Goal: Task Accomplishment & Management: Manage account settings

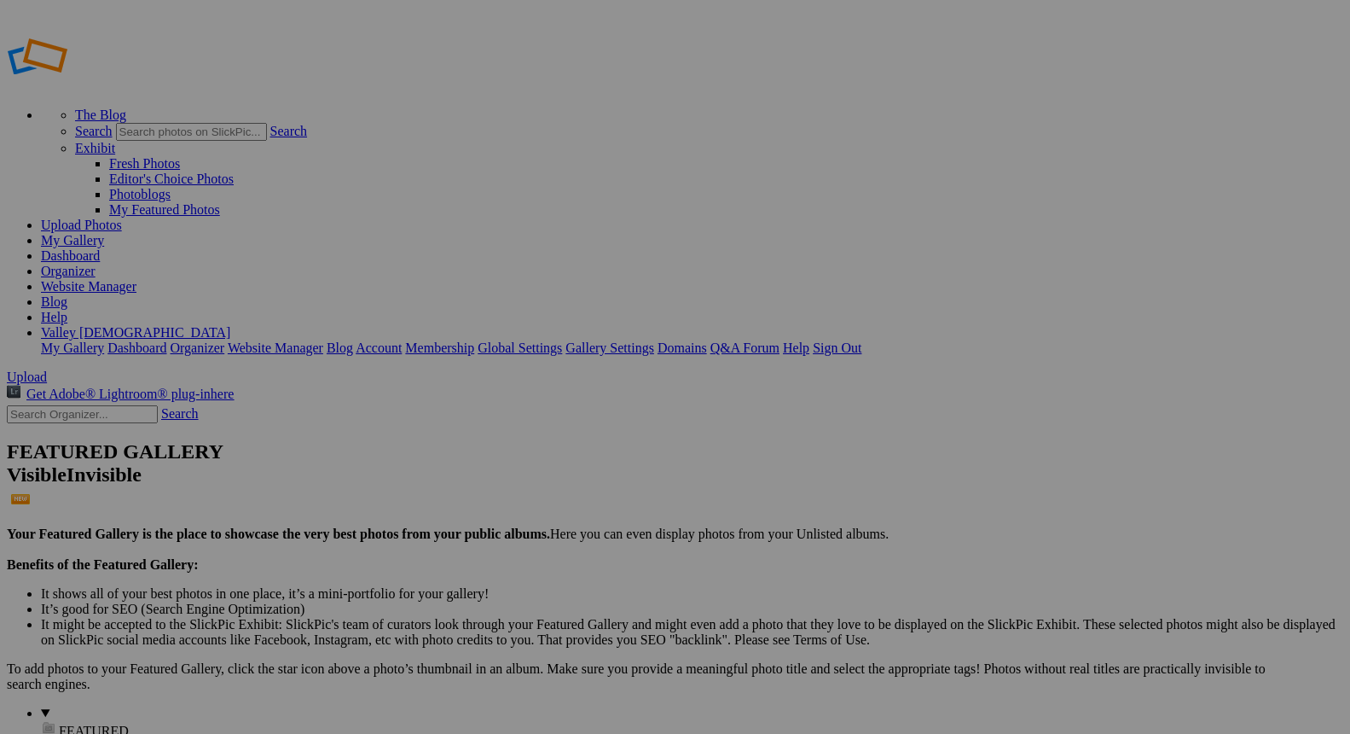
click at [546, 390] on input "text" at bounding box center [543, 399] width 186 height 18
type input "Elementary Back"
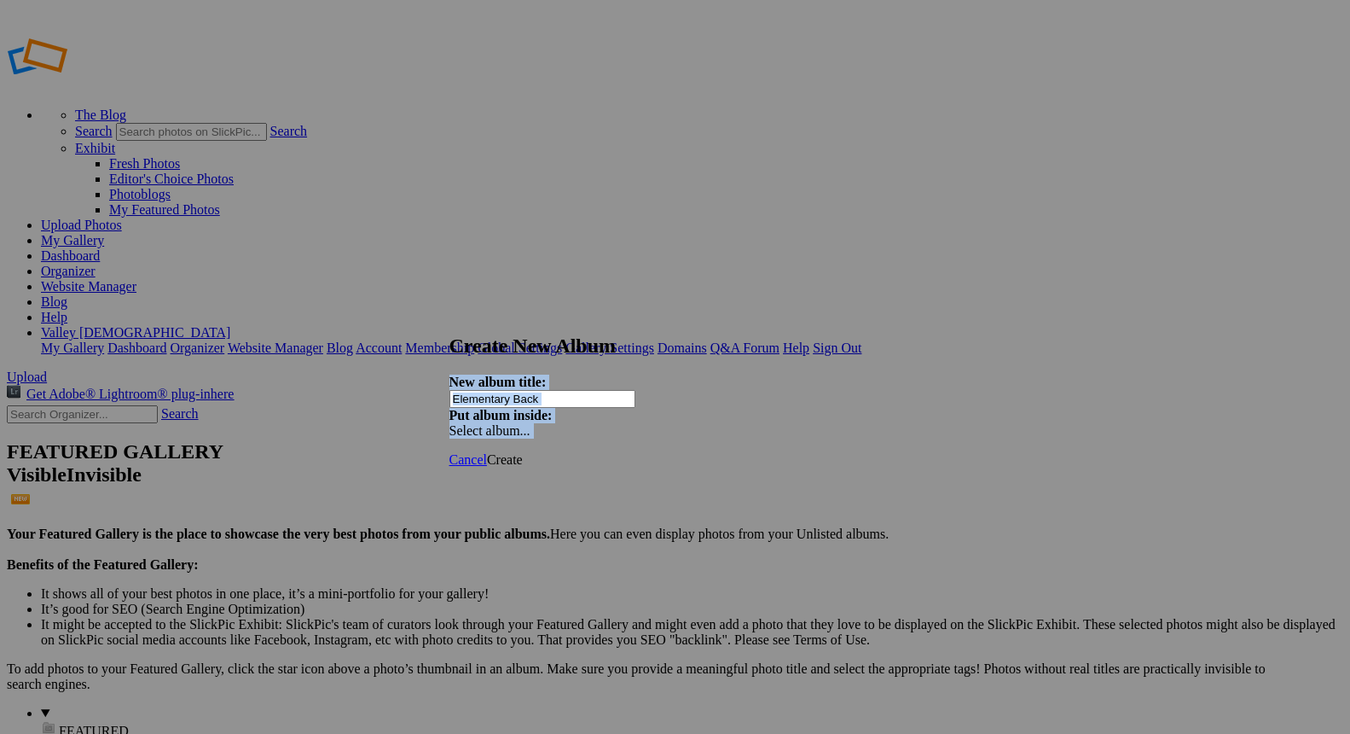
drag, startPoint x: 664, startPoint y: 313, endPoint x: 661, endPoint y: 467, distance: 153.6
click at [663, 467] on div "Create New Album New album title: Elementary Back Put album inside: Select albu…" at bounding box center [676, 400] width 452 height 133
click at [487, 452] on span "Cancel" at bounding box center [469, 459] width 38 height 15
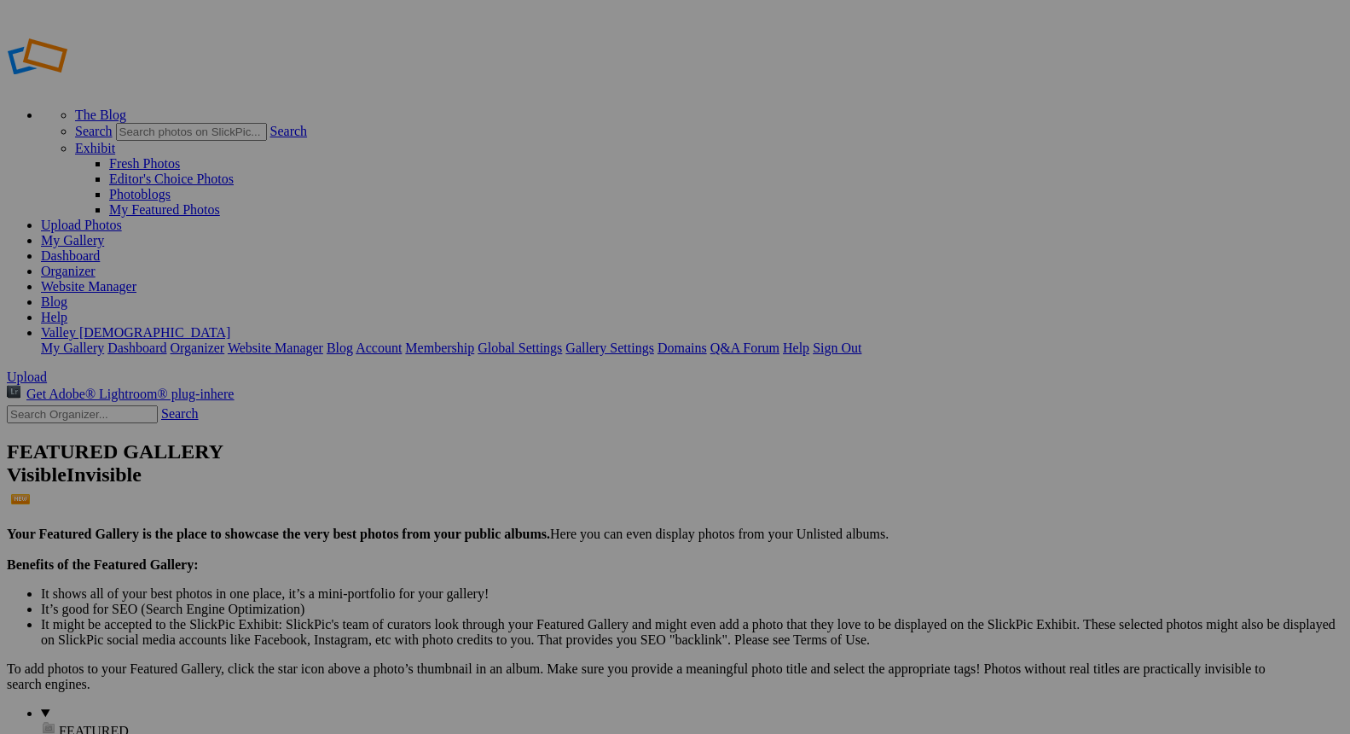
type input "Elementary – Back to School"
click at [523, 452] on span "Create" at bounding box center [505, 459] width 36 height 15
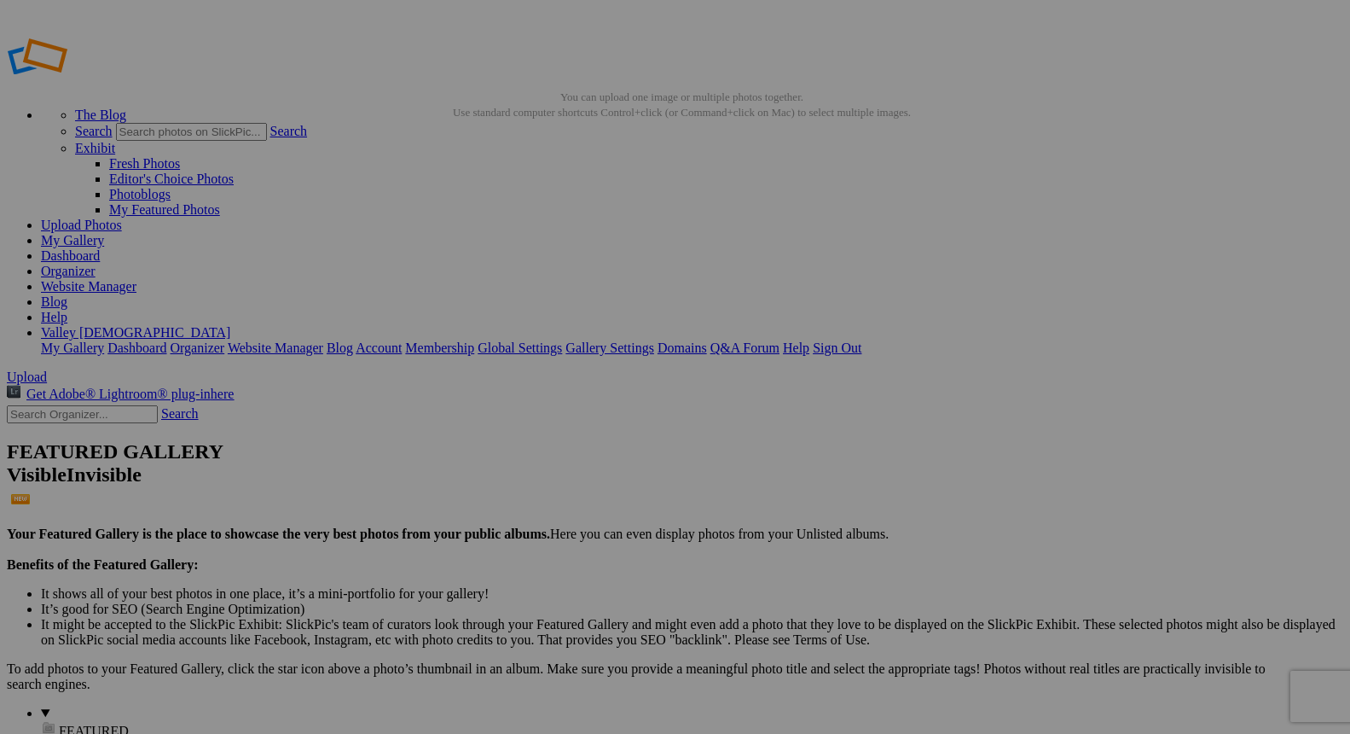
type input "Elementary – Back to School"
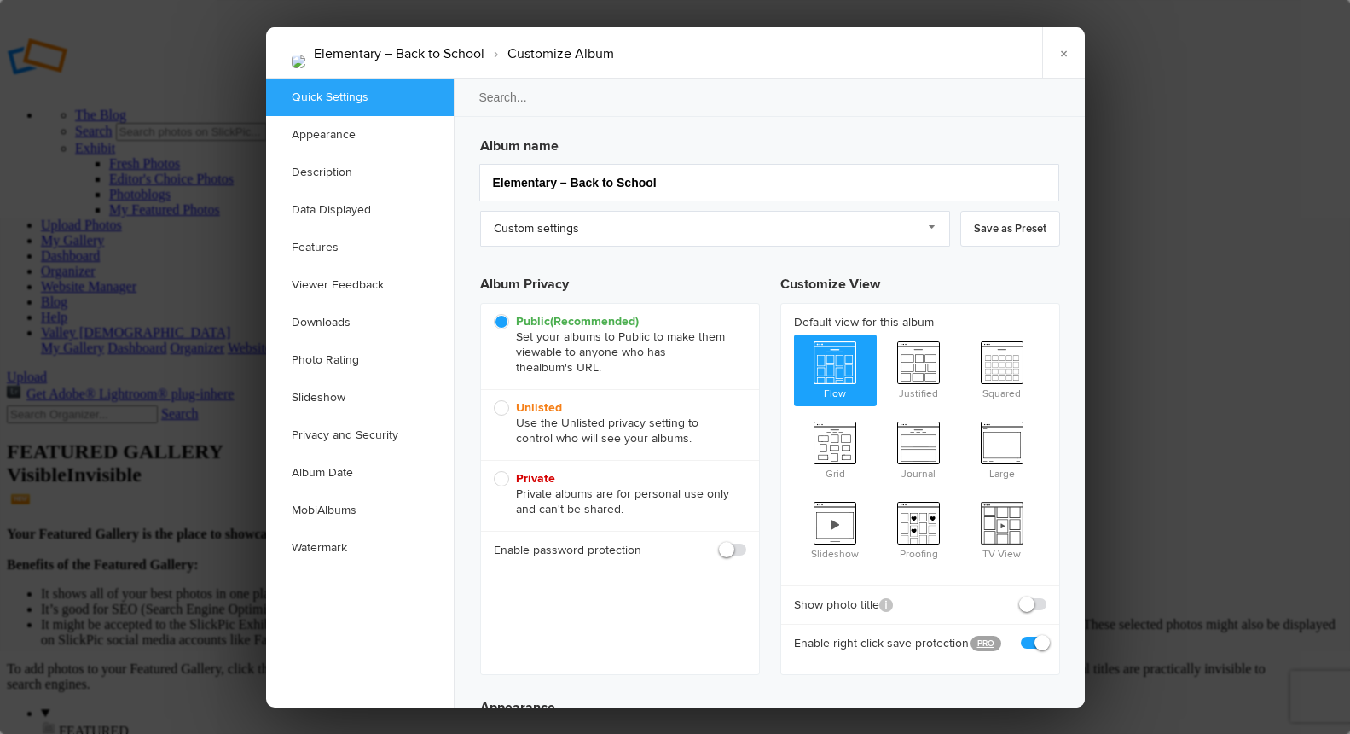
click at [345, 133] on link "Appearance" at bounding box center [360, 135] width 188 height 38
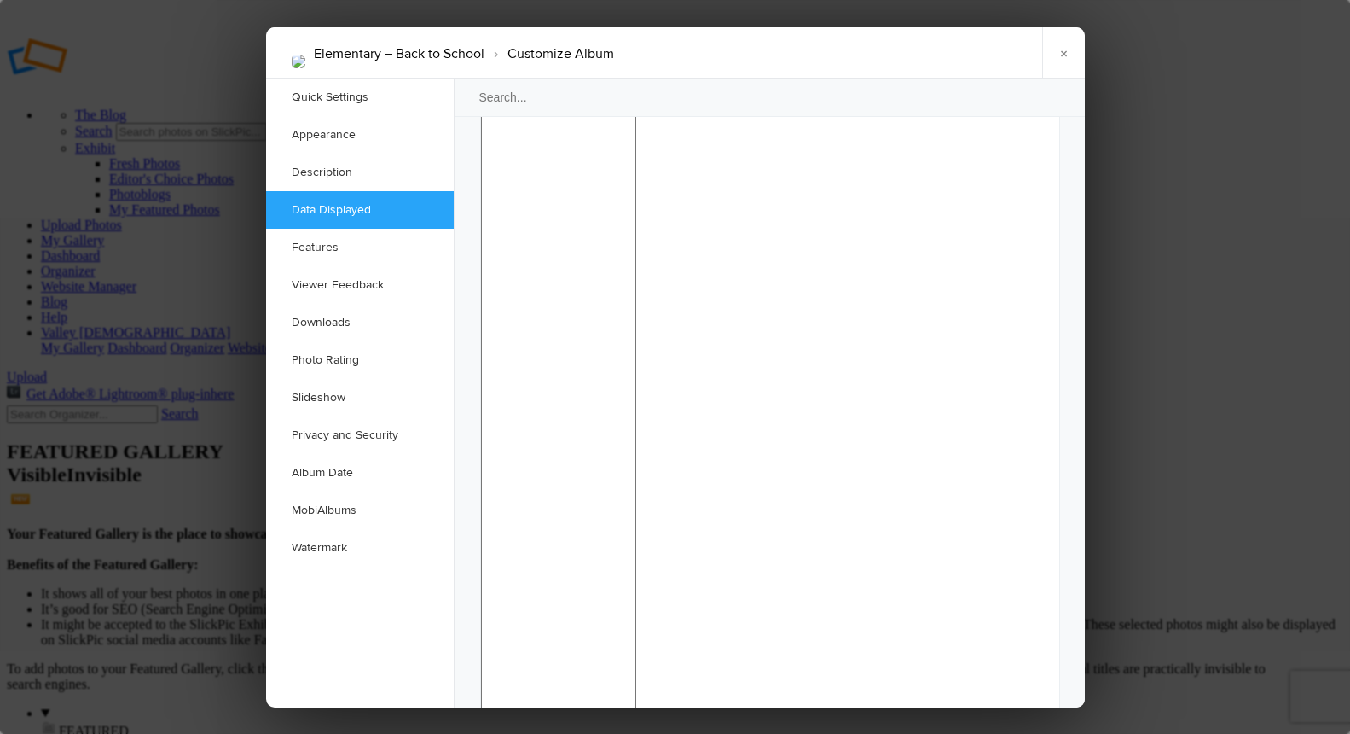
scroll to position [1546, 0]
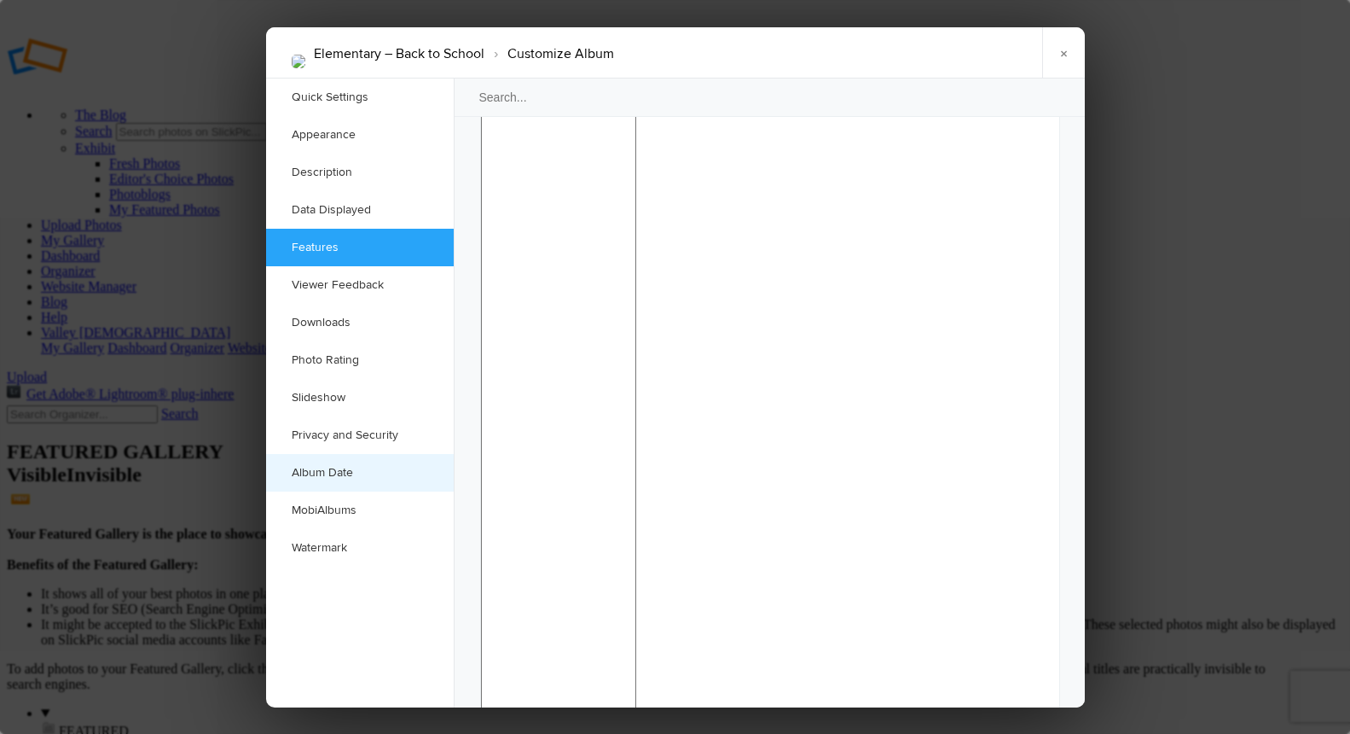
click at [328, 475] on link "Album Date" at bounding box center [360, 473] width 188 height 38
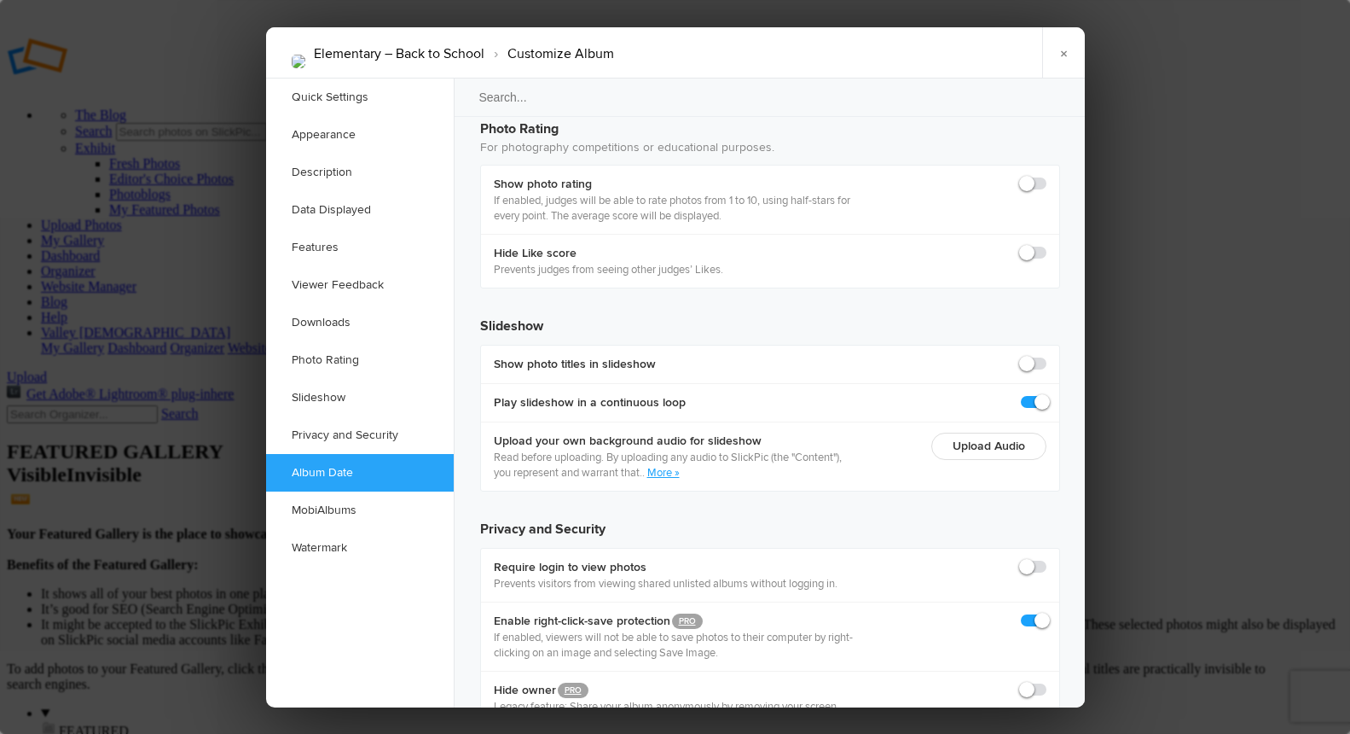
scroll to position [3596, 0]
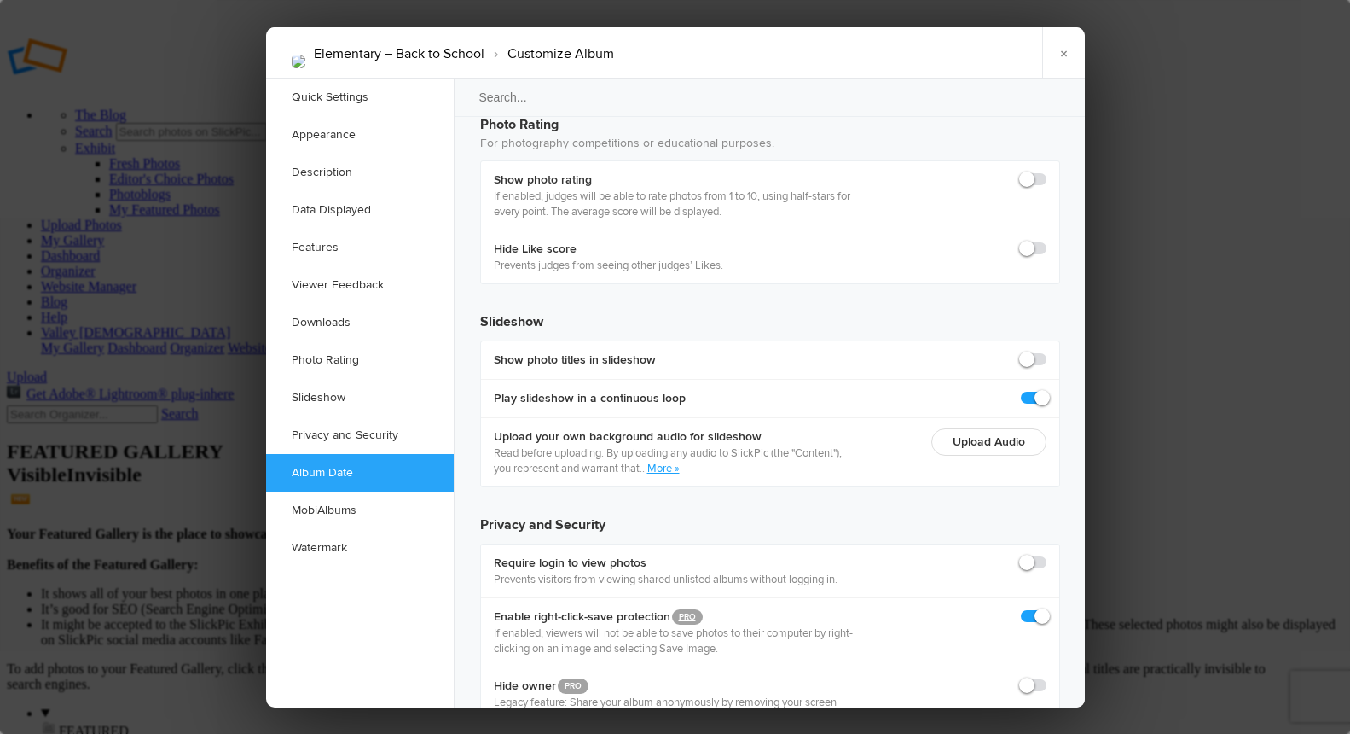
type input "2025-08-12 09:00 AM"
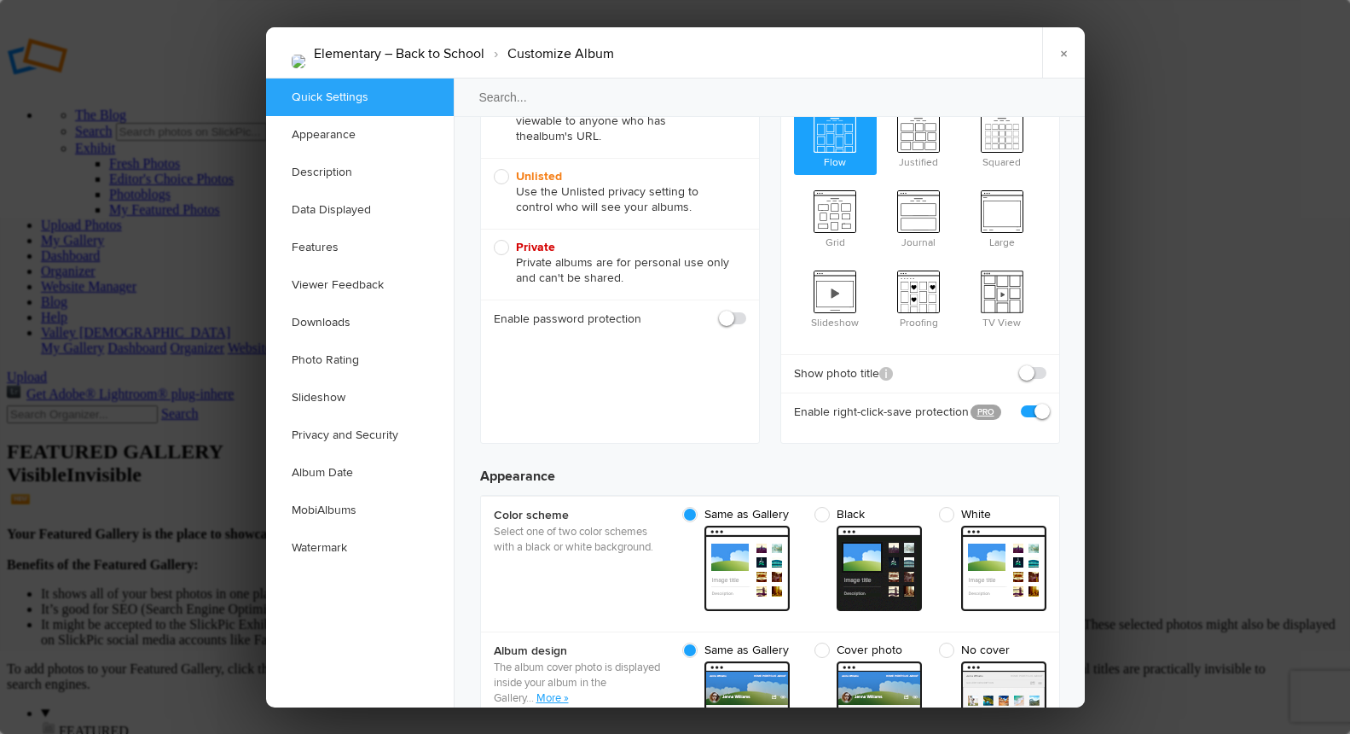
scroll to position [373, 0]
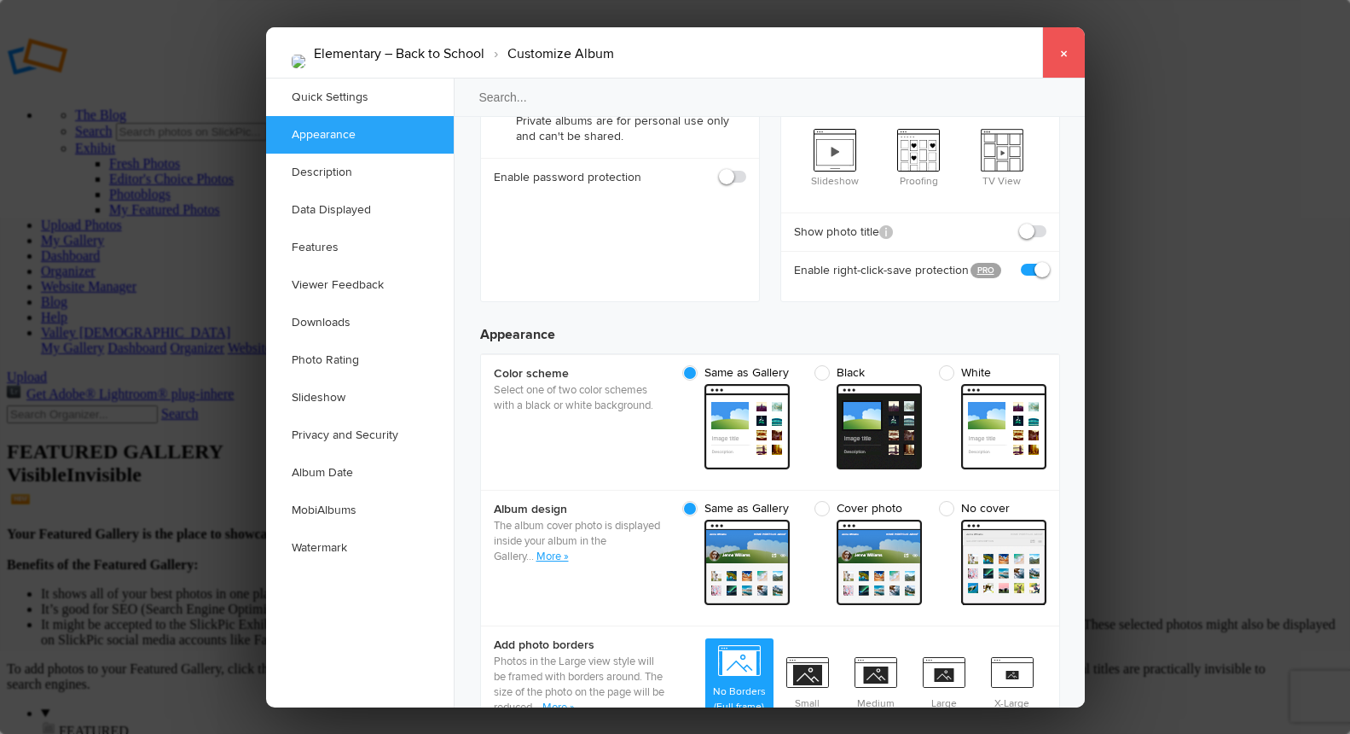
click at [1060, 43] on link "×" at bounding box center [1063, 52] width 43 height 51
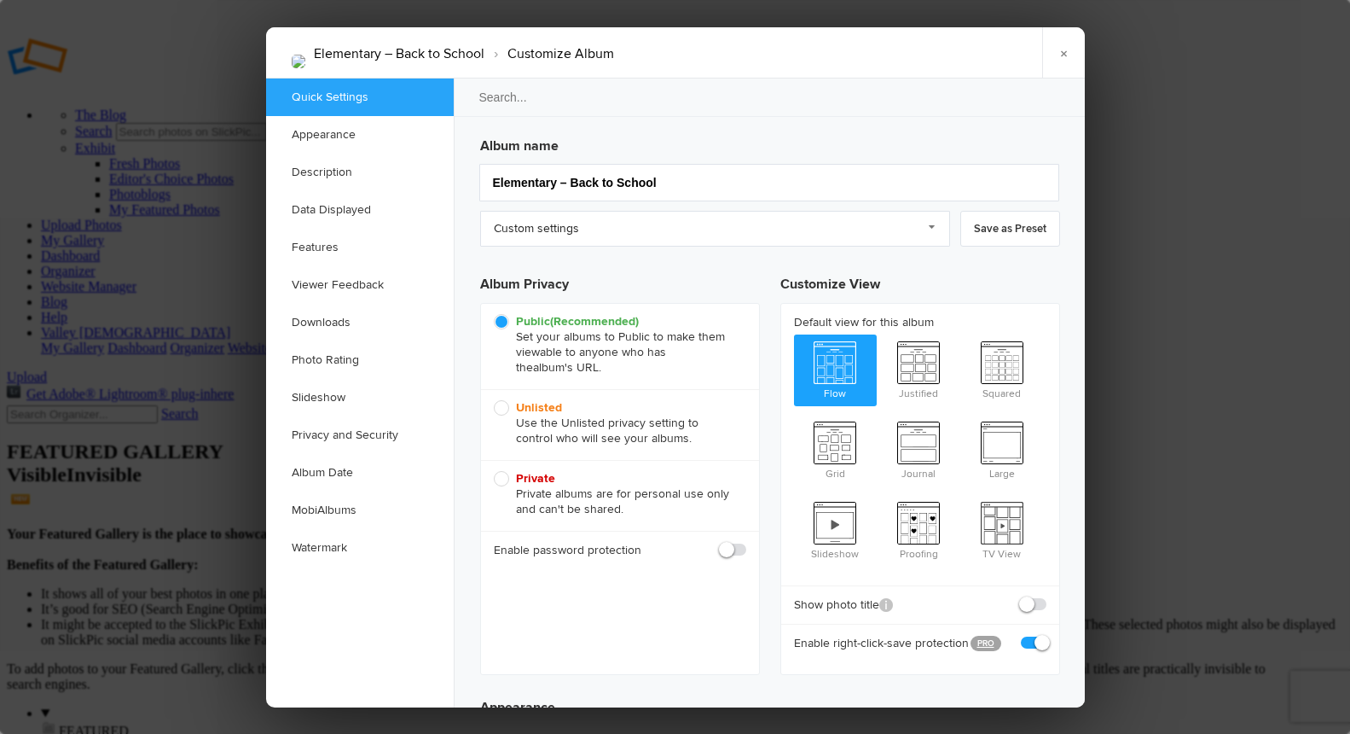
scroll to position [0, 0]
click at [321, 472] on link "Album Date" at bounding box center [360, 473] width 188 height 38
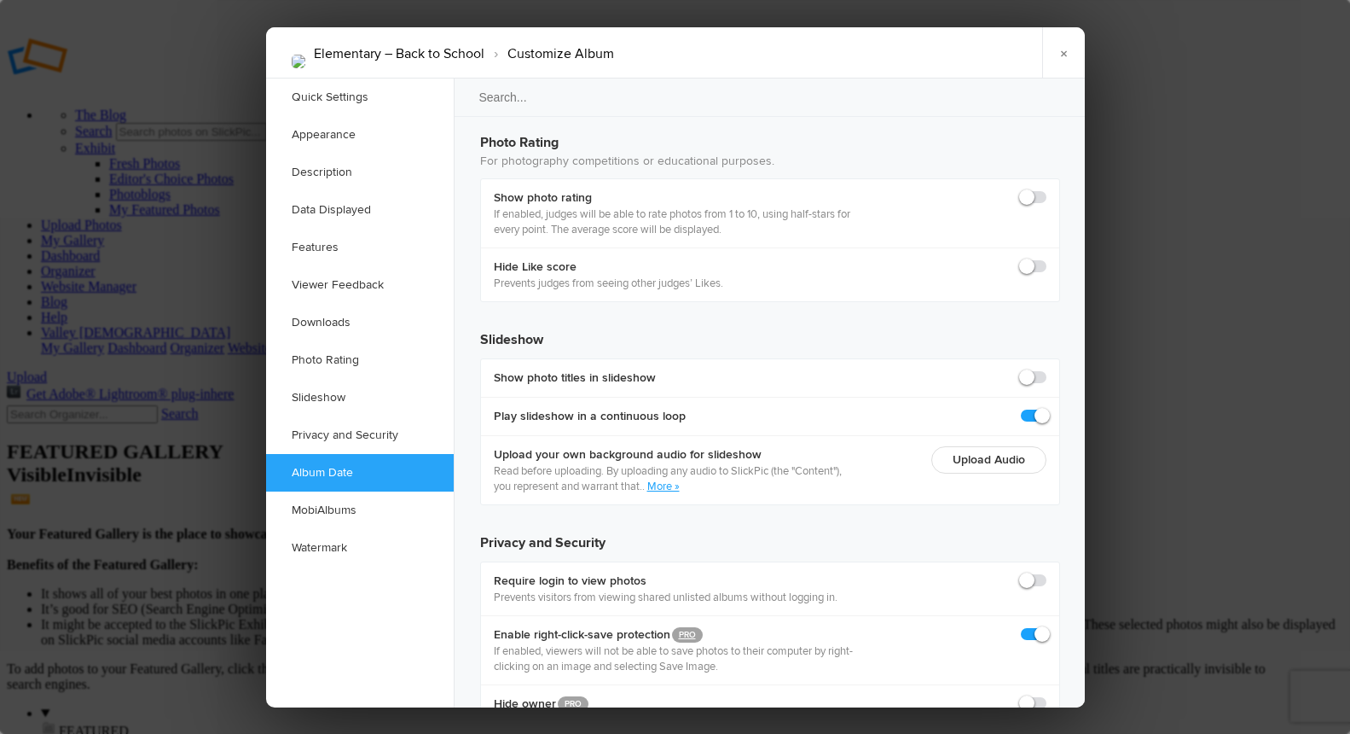
scroll to position [3596, 0]
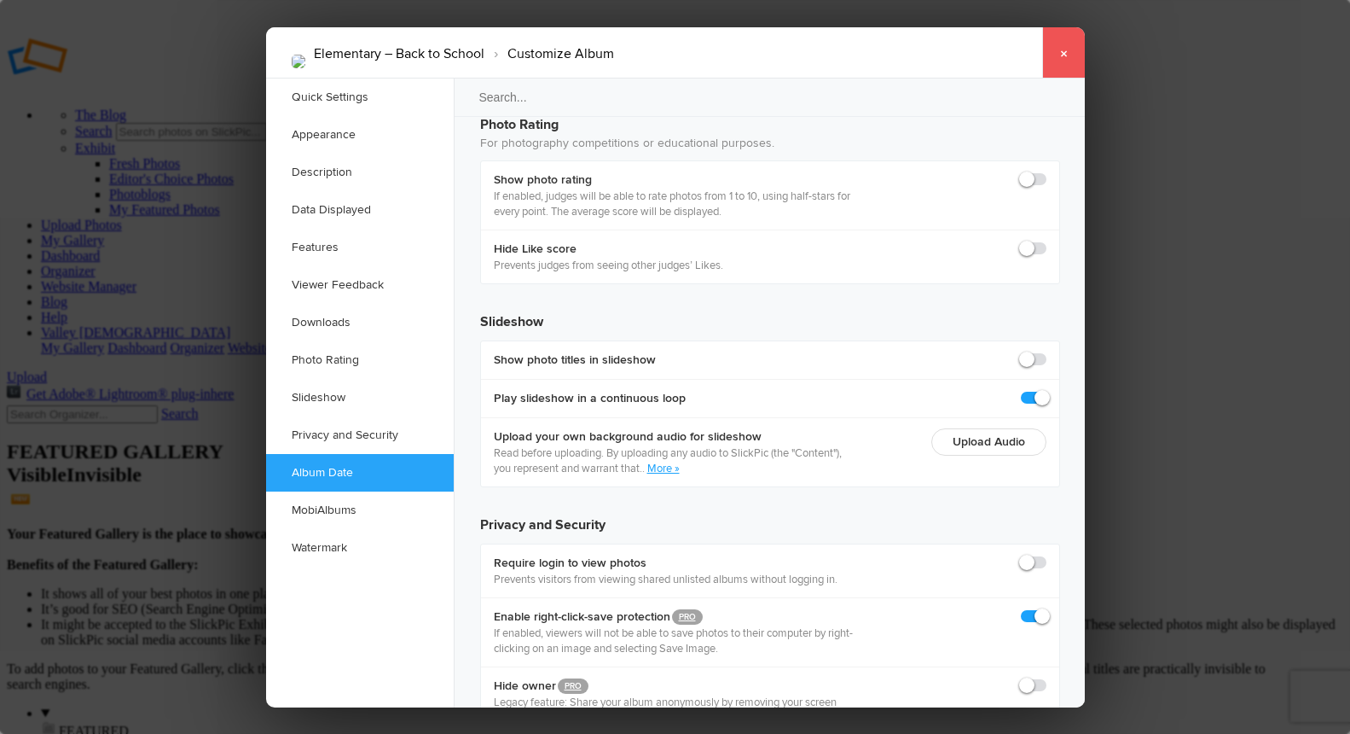
click at [1059, 55] on link "×" at bounding box center [1063, 52] width 43 height 51
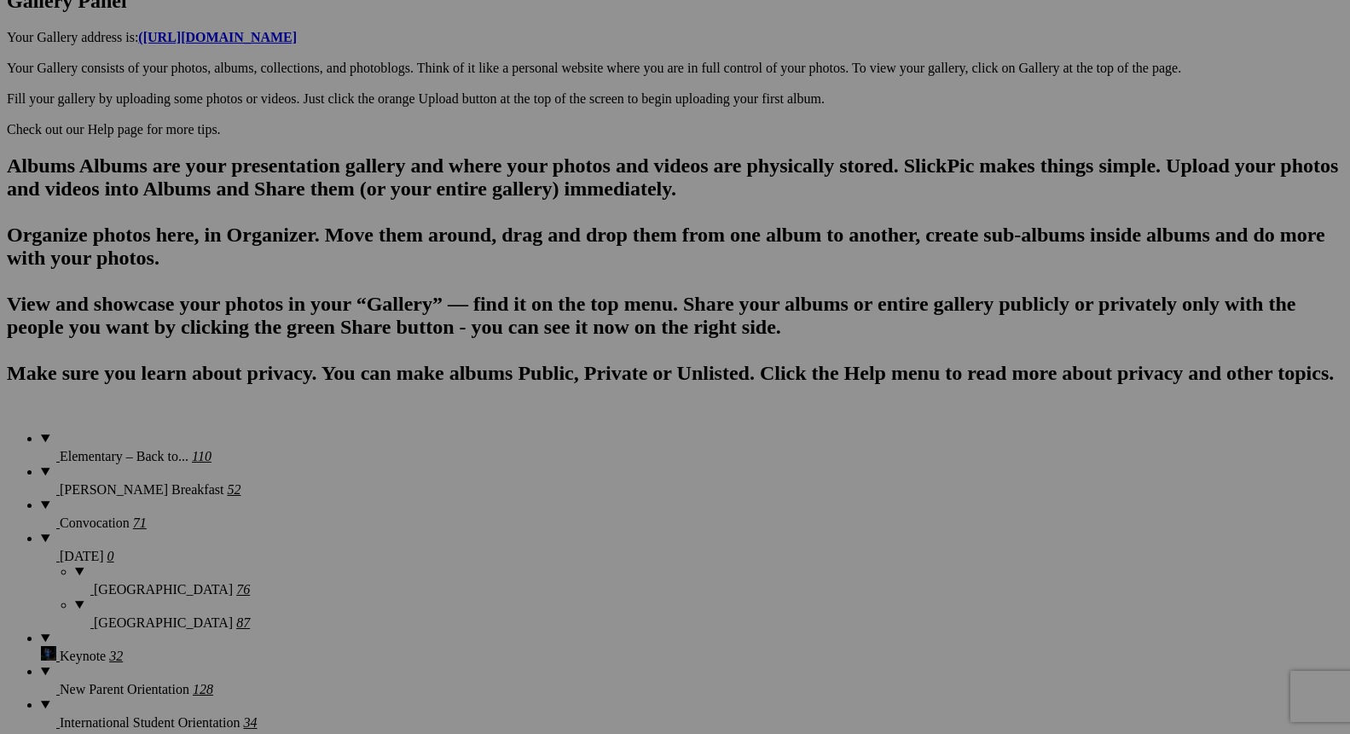
scroll to position [583, 0]
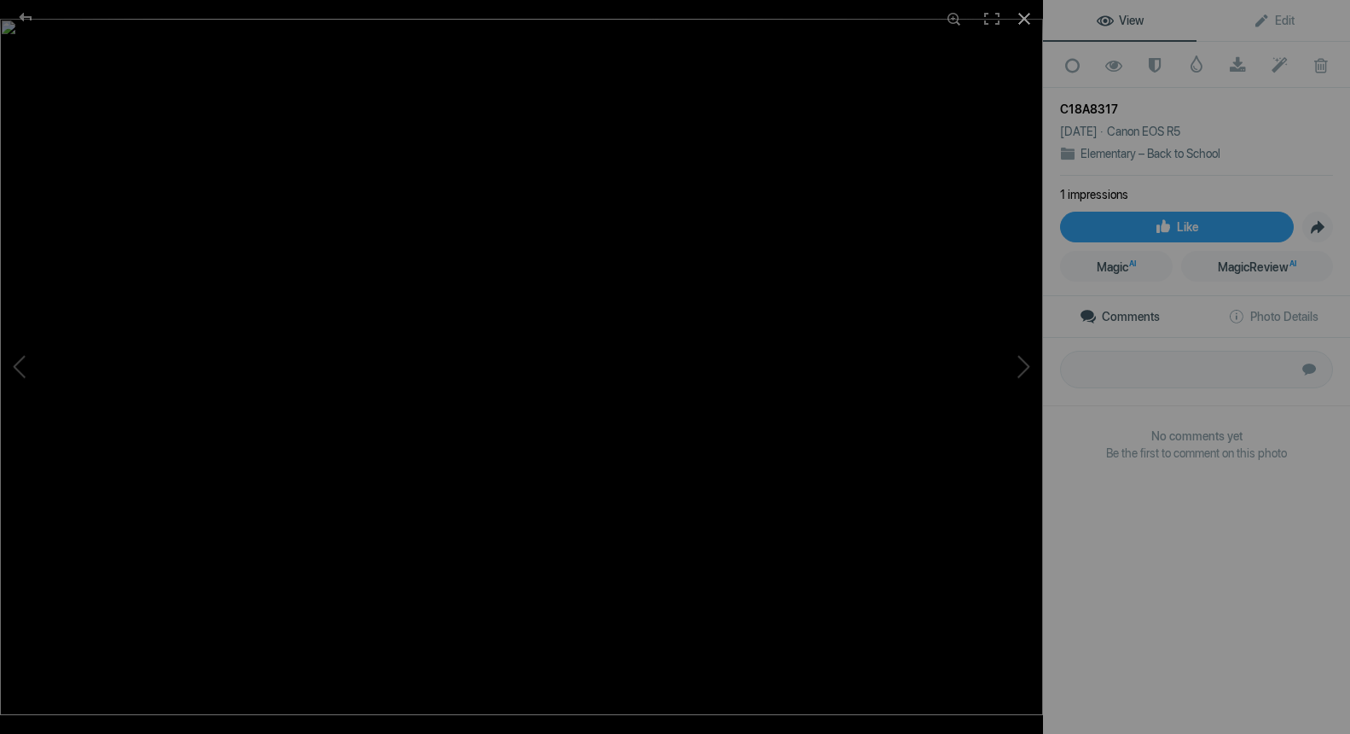
click at [1025, 15] on div at bounding box center [1025, 19] width 38 height 38
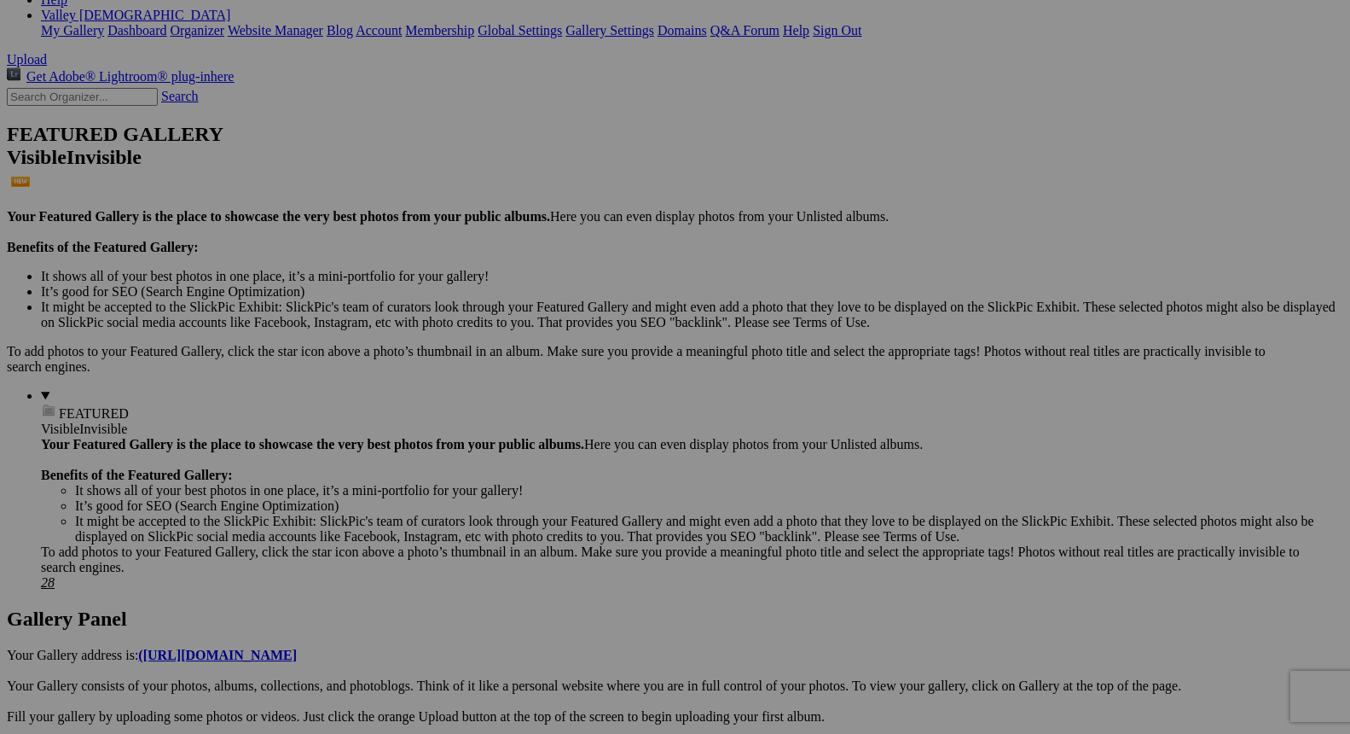
scroll to position [578, 0]
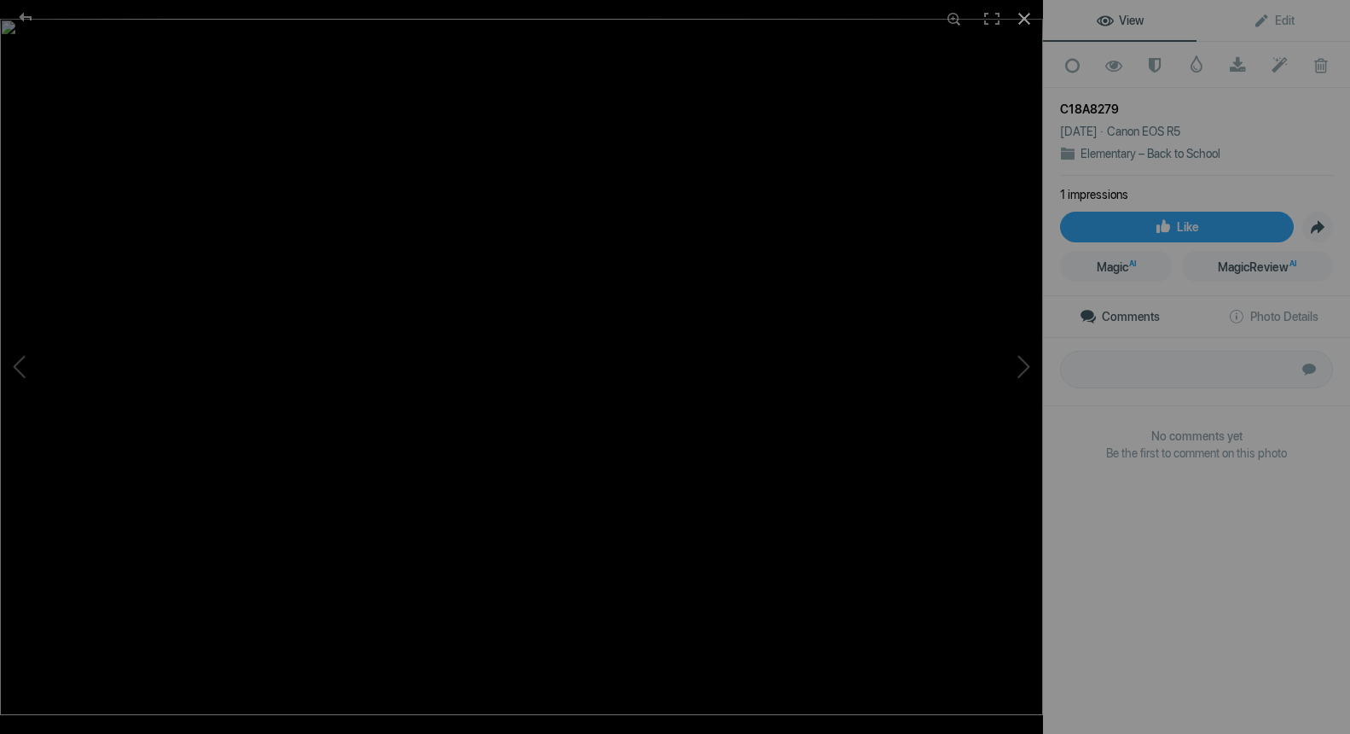
click at [1030, 17] on div at bounding box center [1025, 19] width 38 height 38
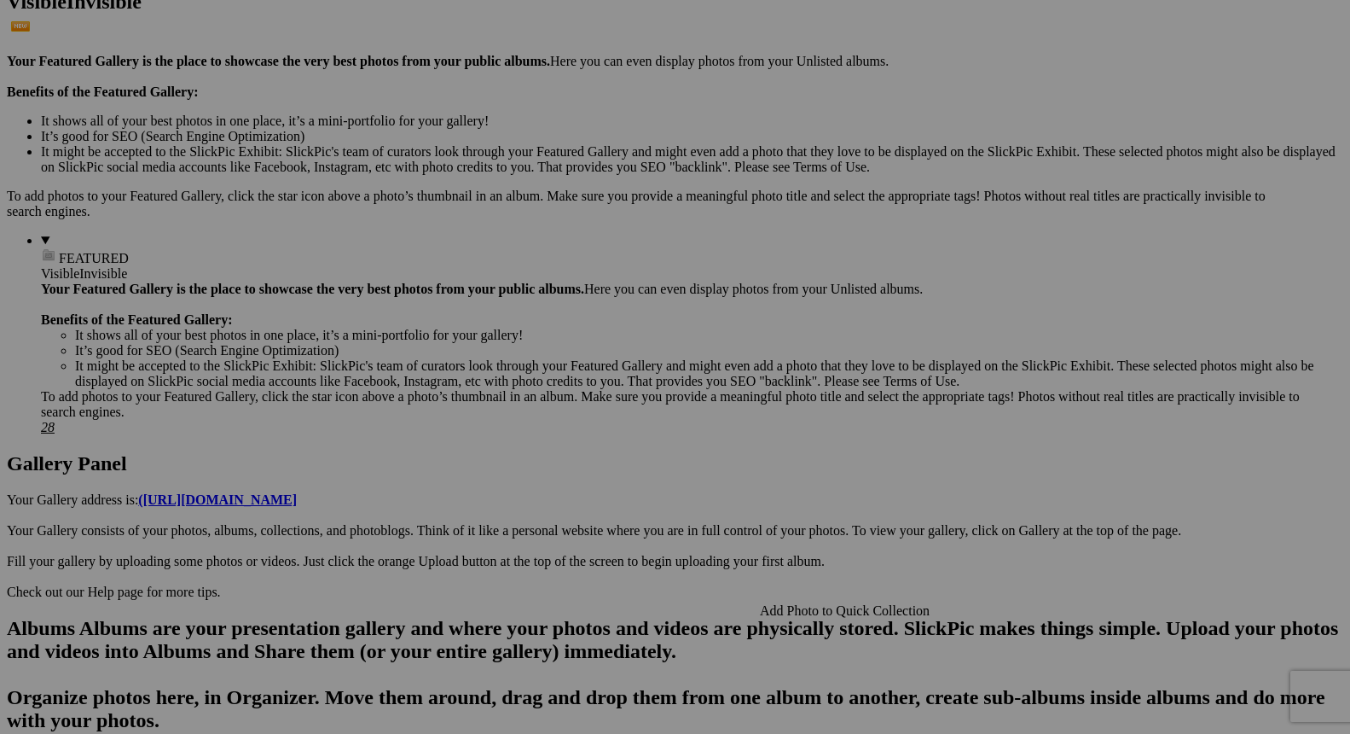
scroll to position [247, 0]
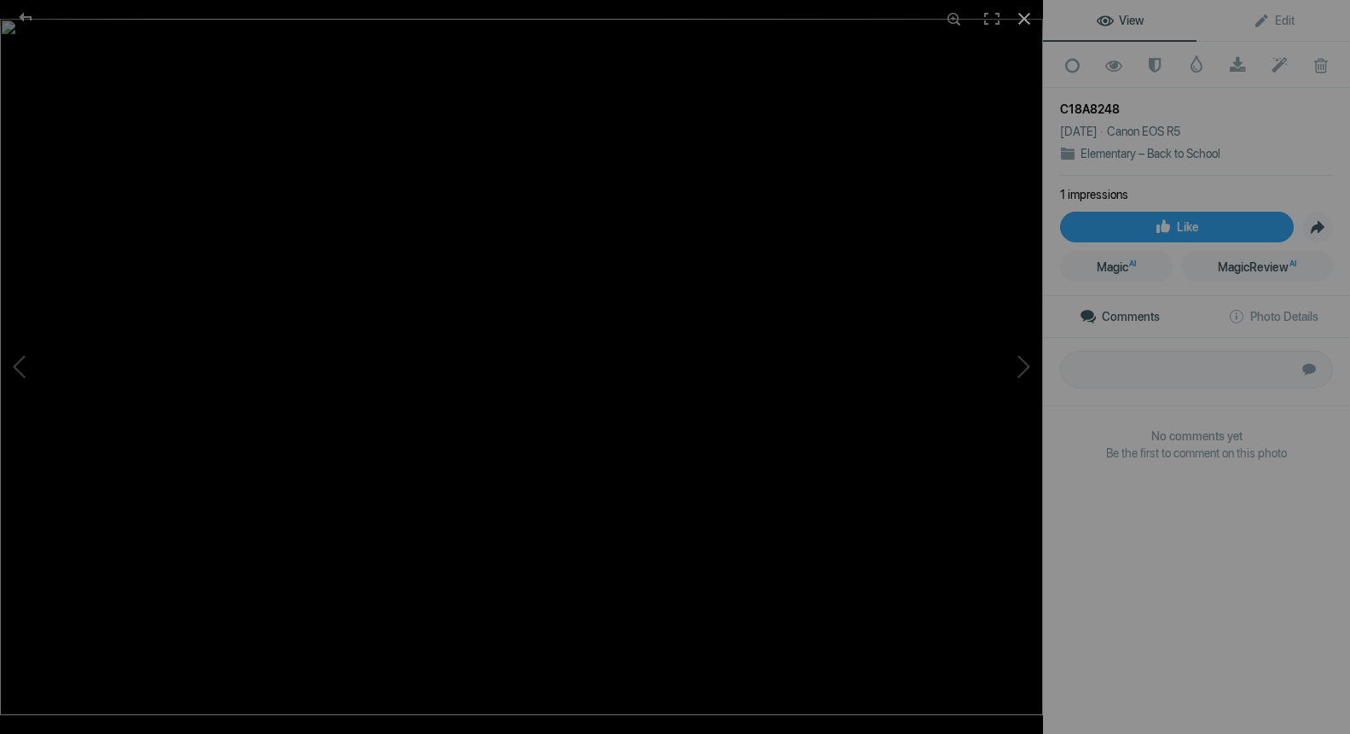
click at [1021, 19] on div at bounding box center [1025, 19] width 38 height 38
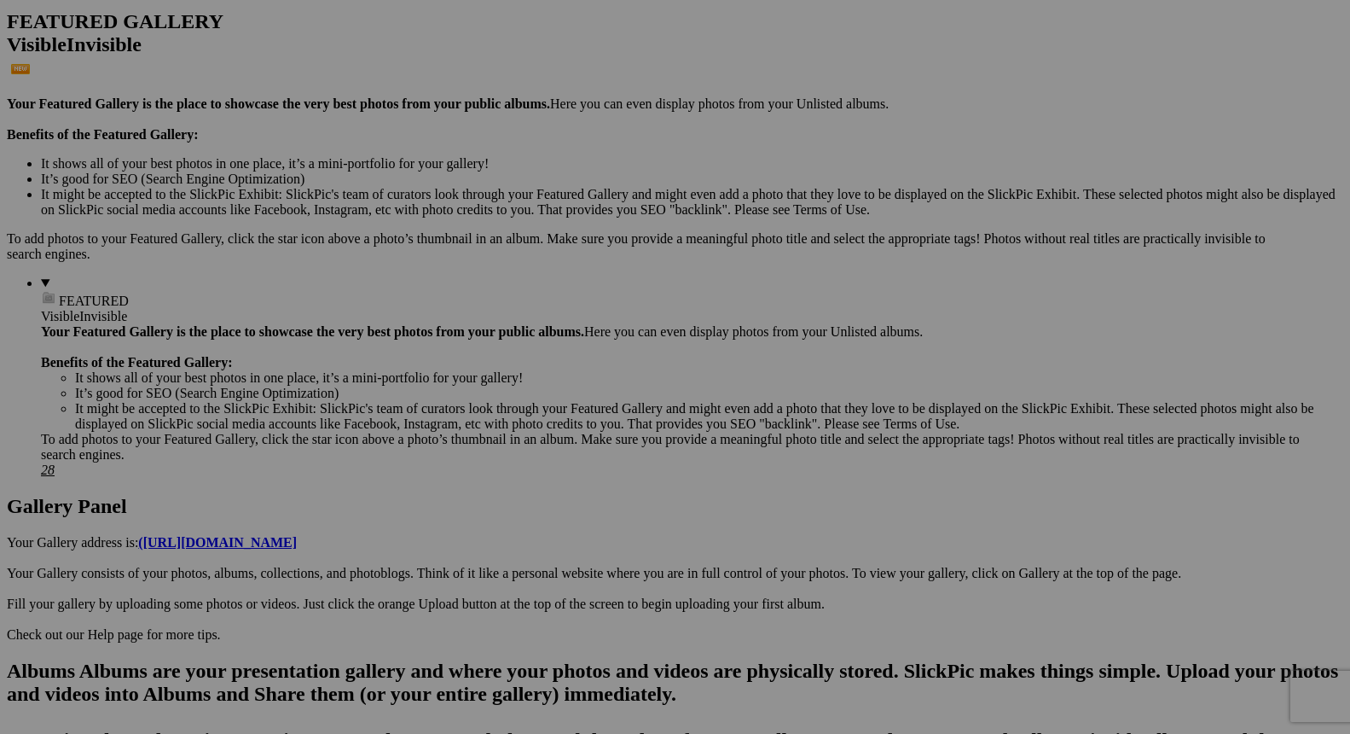
scroll to position [624, 0]
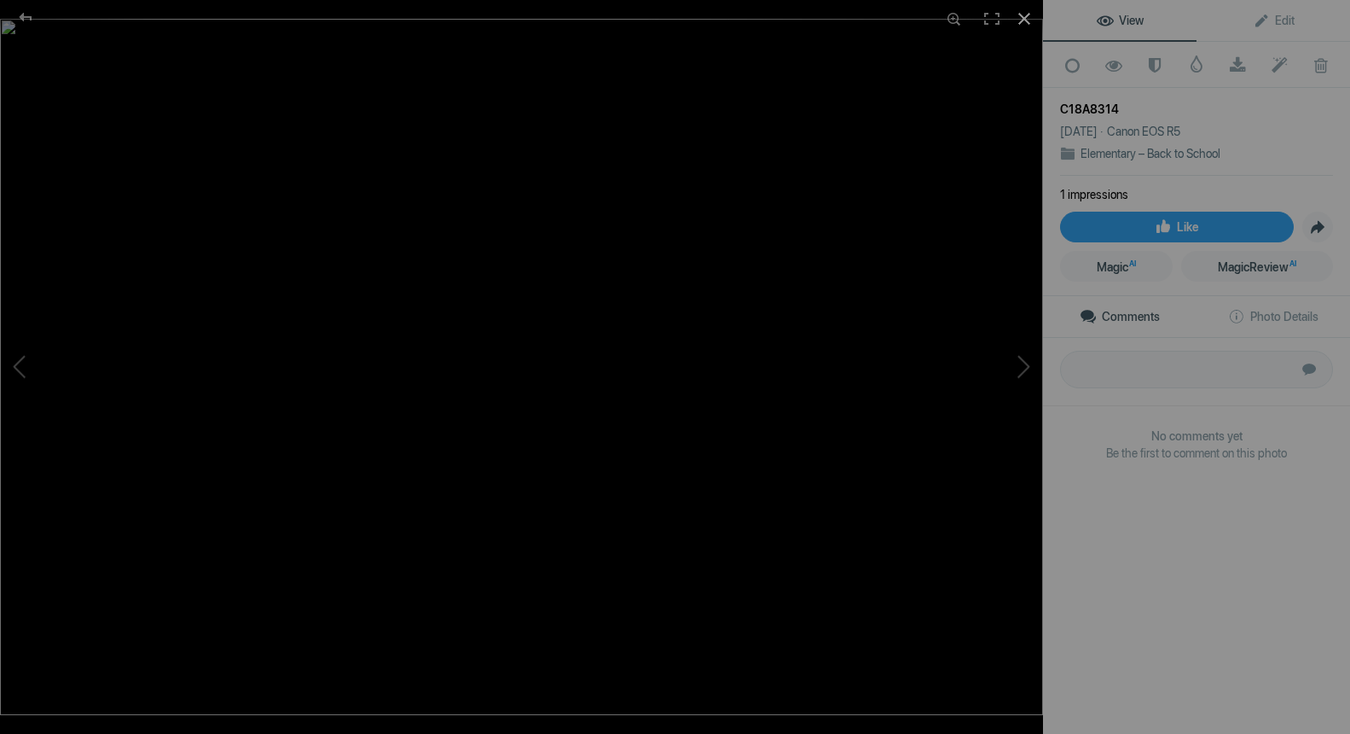
click at [1019, 12] on div at bounding box center [1025, 19] width 38 height 38
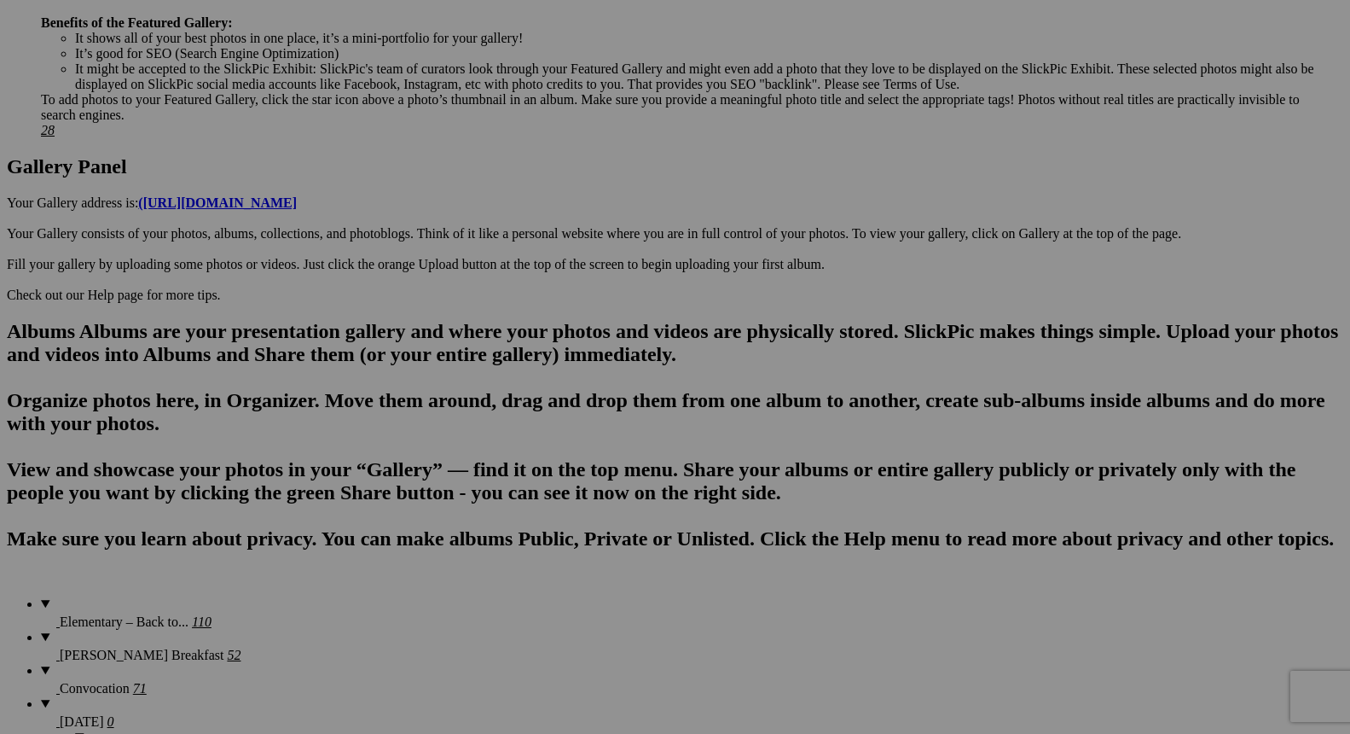
scroll to position [773, 0]
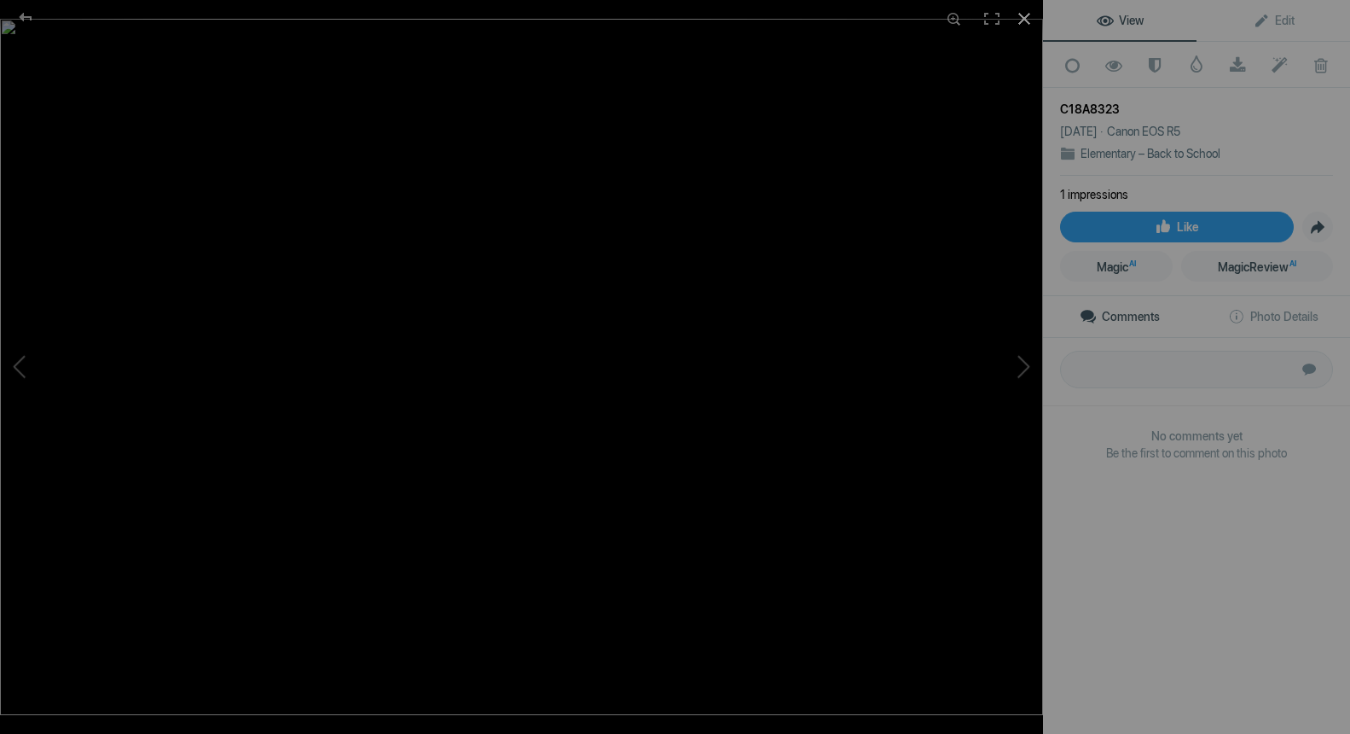
click at [1023, 18] on div at bounding box center [1025, 19] width 38 height 38
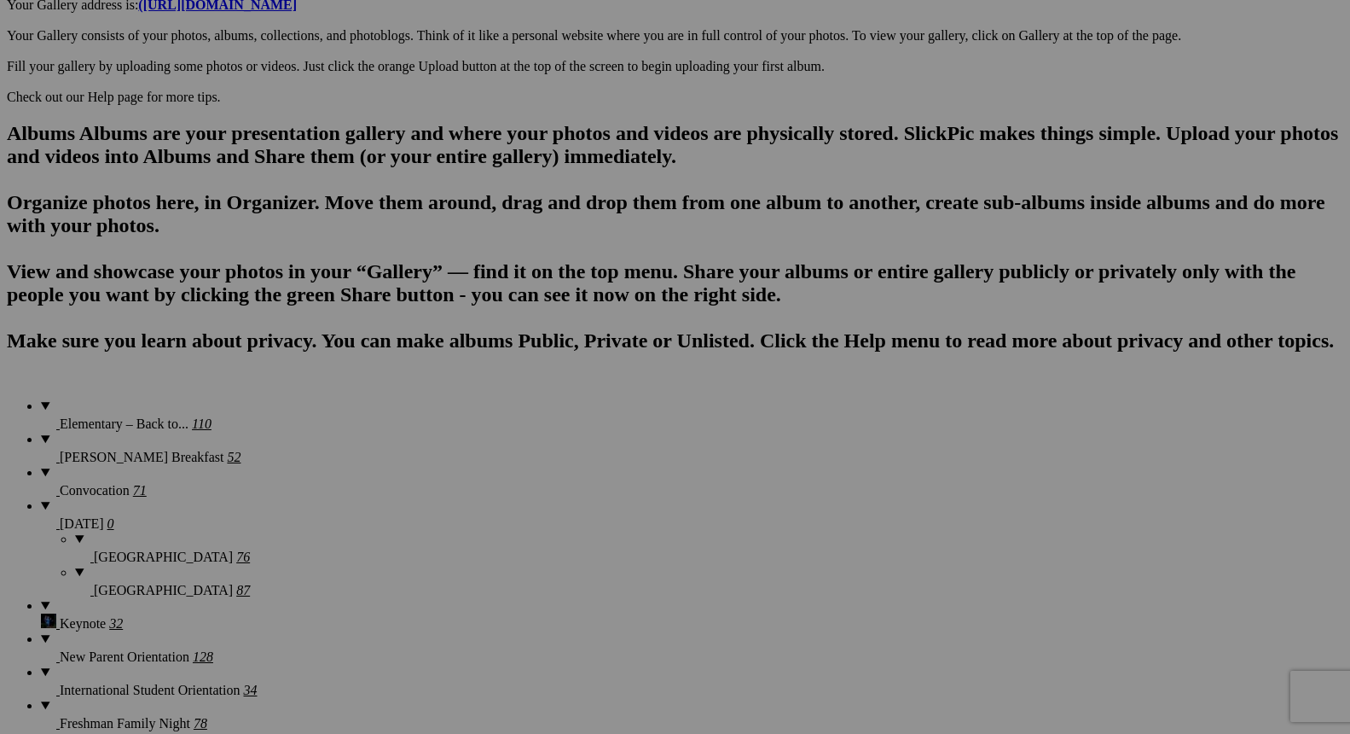
scroll to position [978, 0]
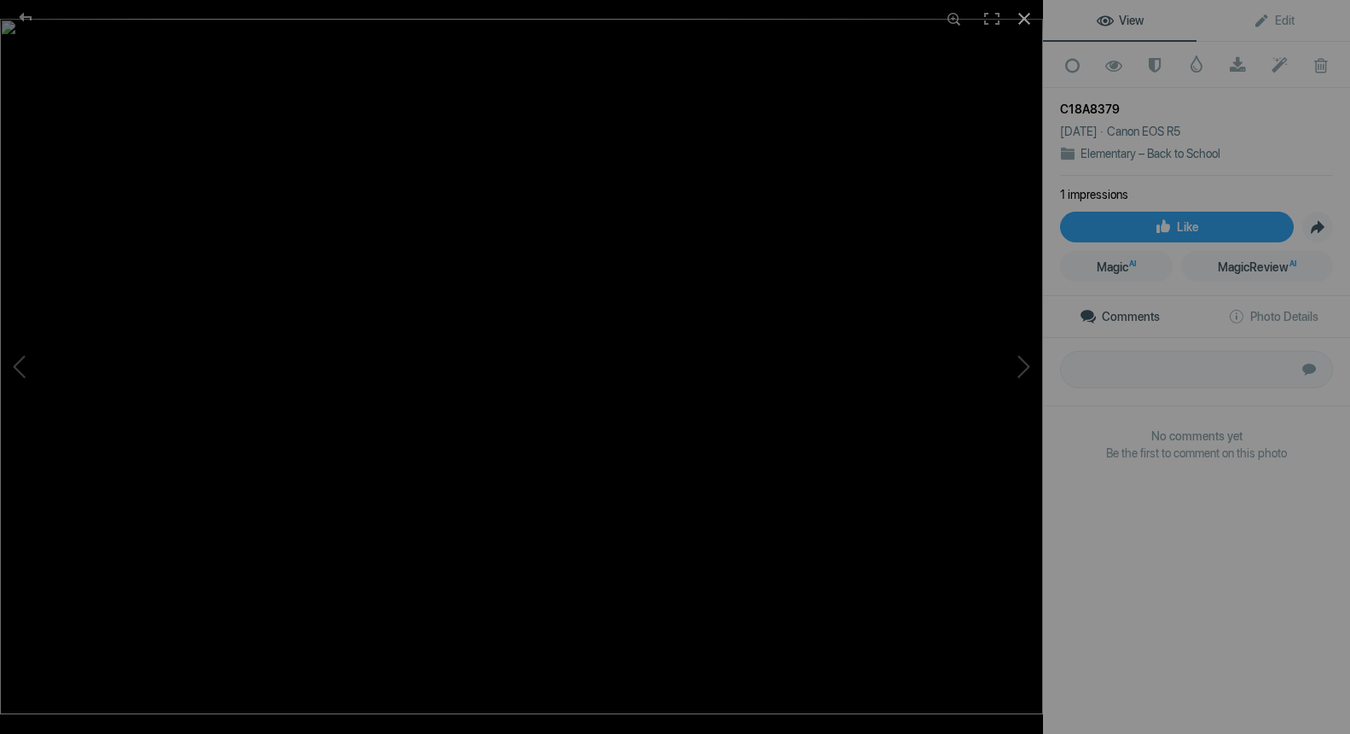
click at [1036, 12] on div at bounding box center [1025, 19] width 38 height 38
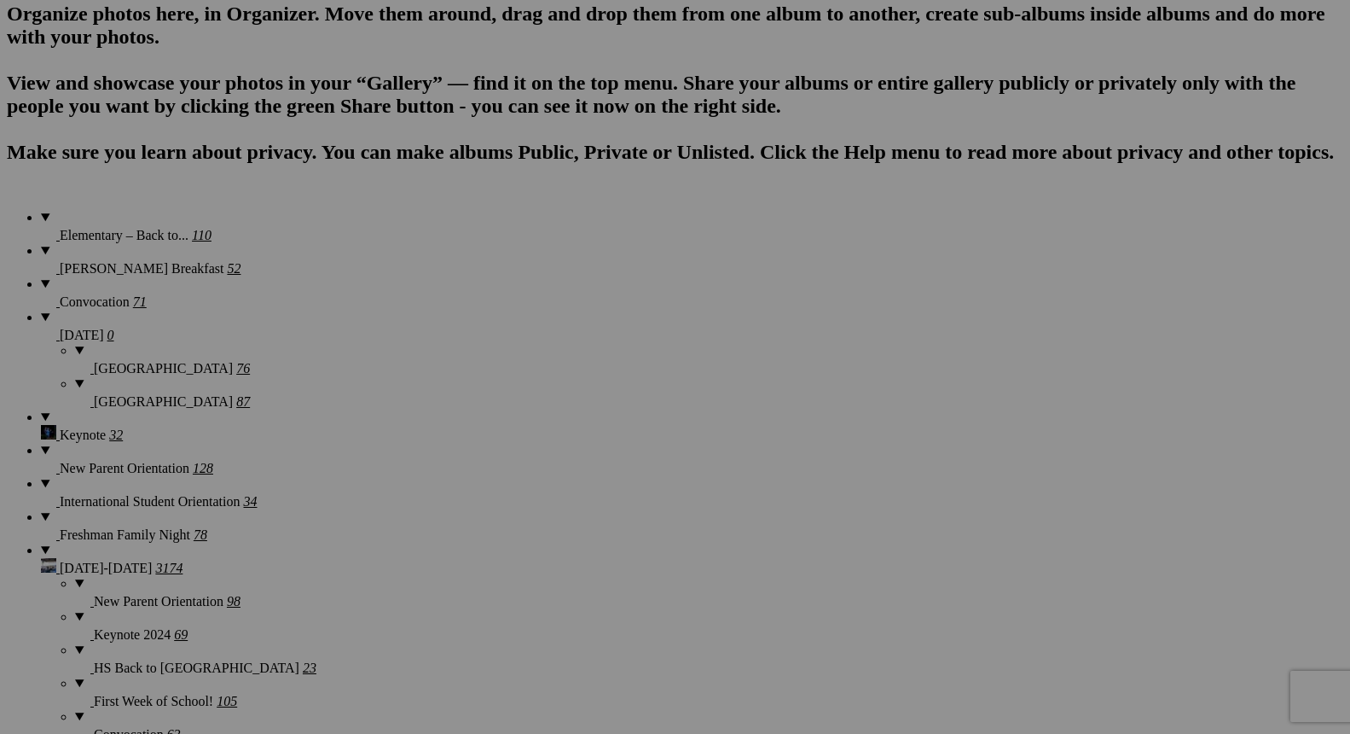
scroll to position [1204, 0]
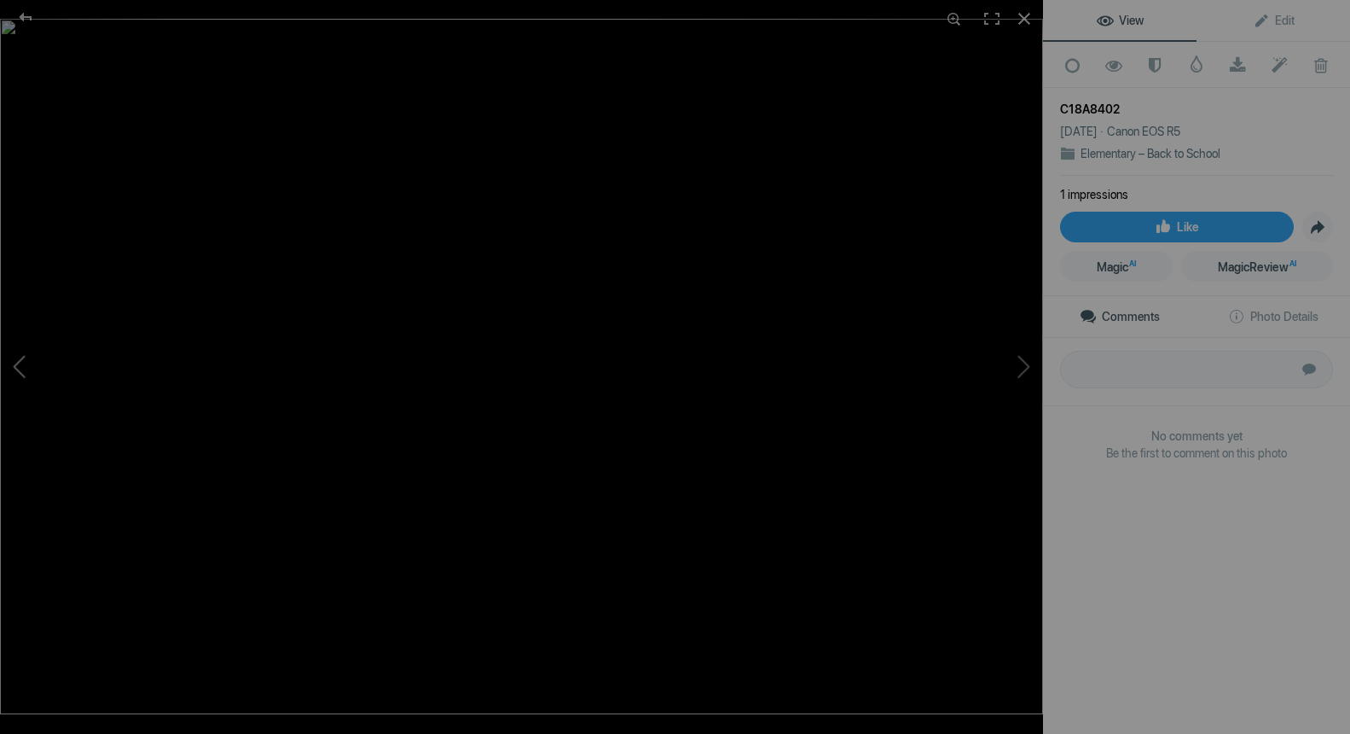
click at [24, 371] on button at bounding box center [64, 367] width 128 height 264
click at [1028, 367] on button at bounding box center [979, 367] width 128 height 264
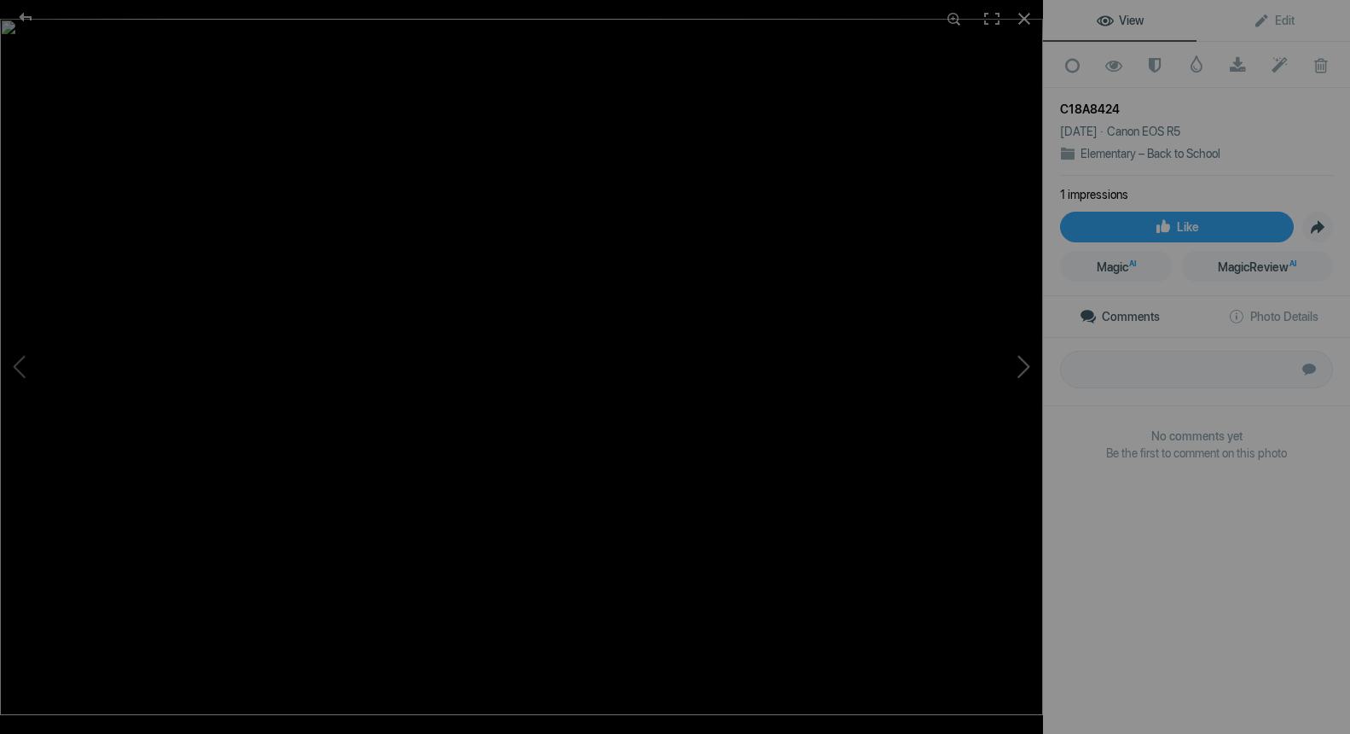
click at [1028, 367] on button at bounding box center [979, 367] width 128 height 264
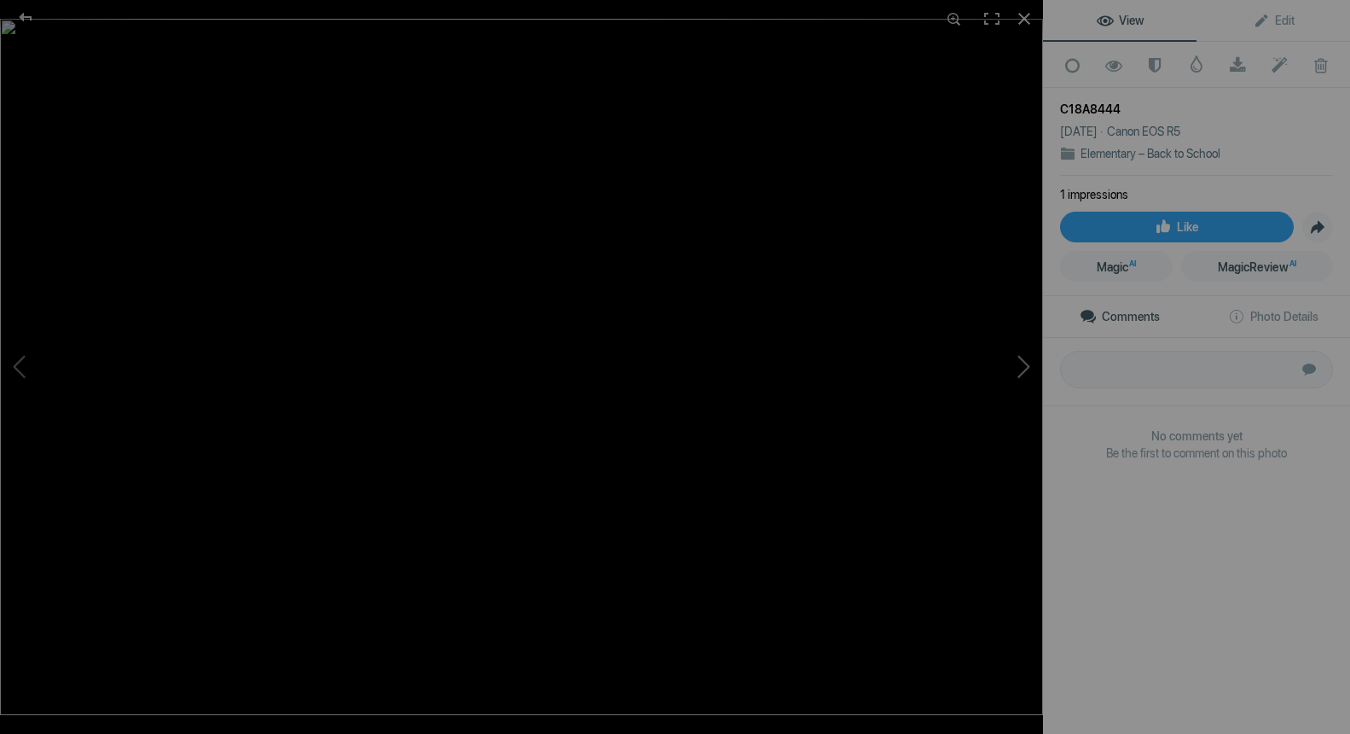
click at [1028, 367] on button at bounding box center [979, 367] width 128 height 264
click at [1030, 20] on div at bounding box center [1025, 19] width 38 height 38
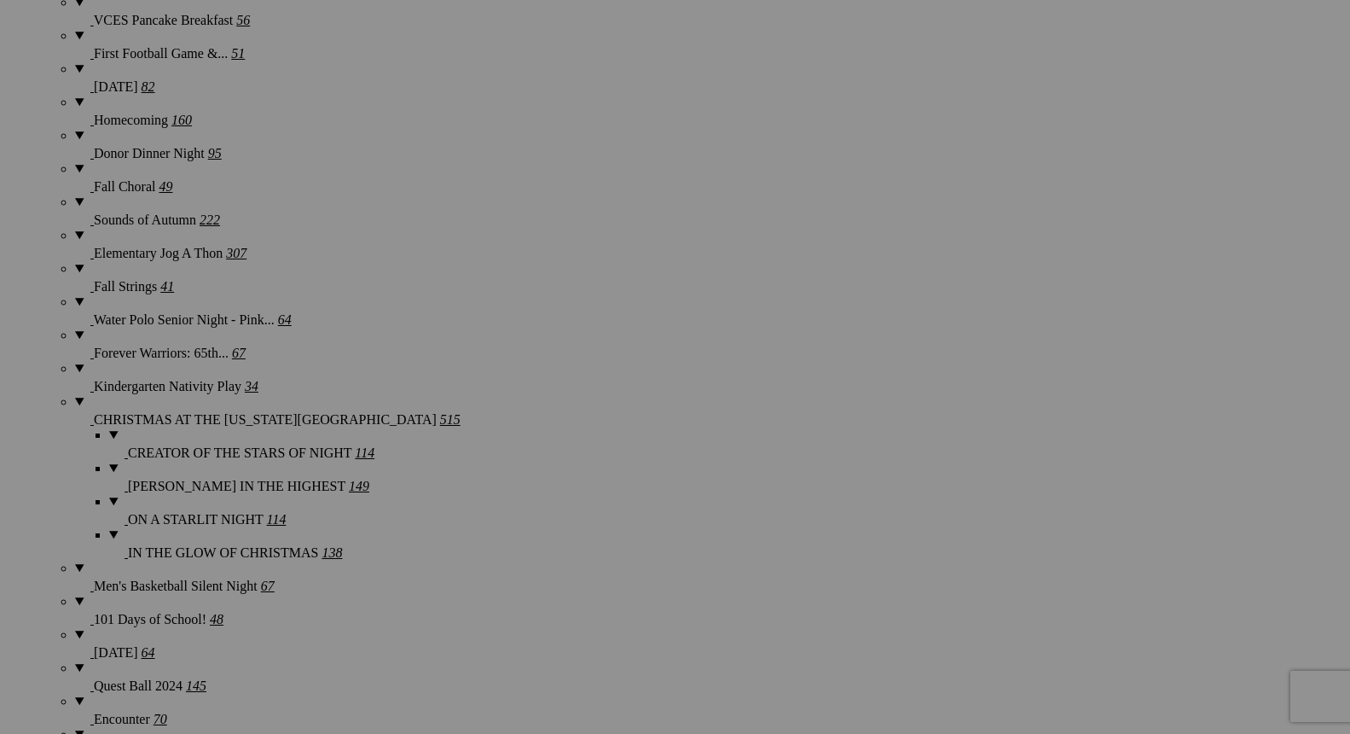
scroll to position [1942, 0]
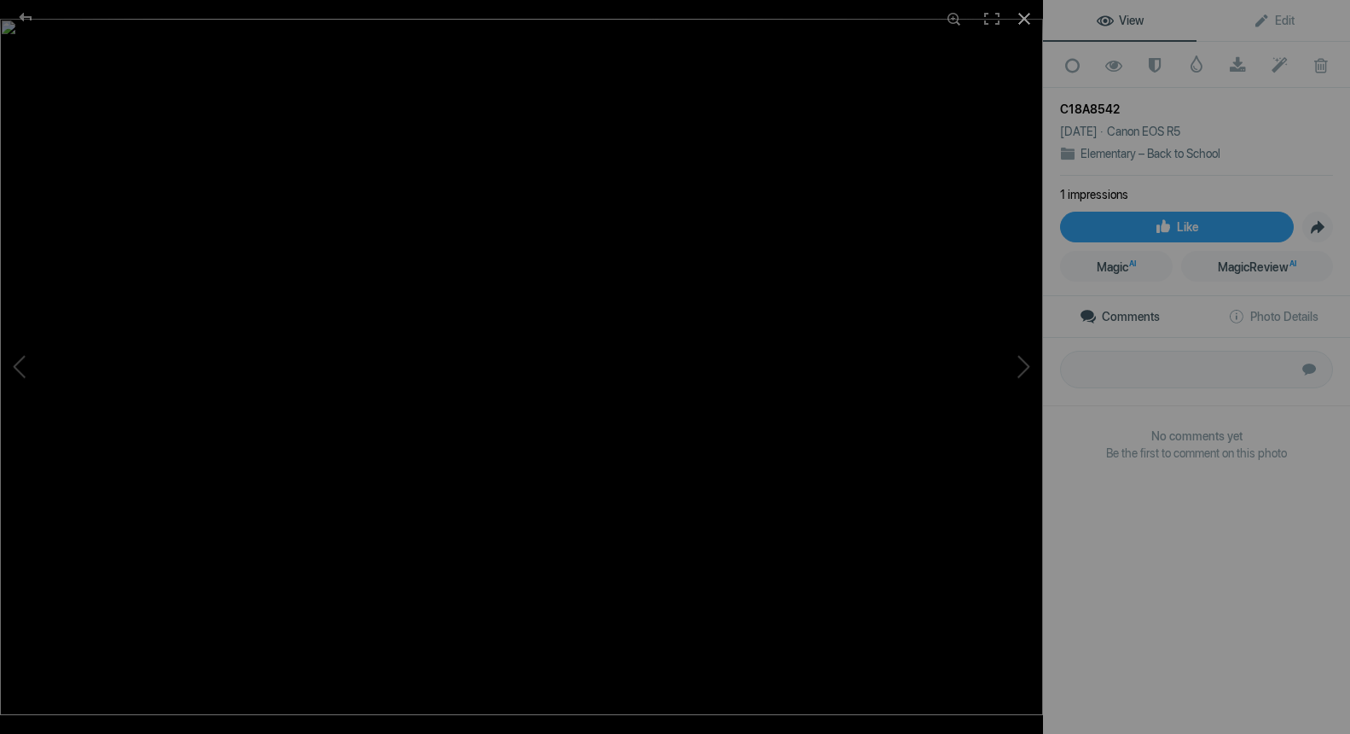
click at [1023, 14] on div at bounding box center [1025, 19] width 38 height 38
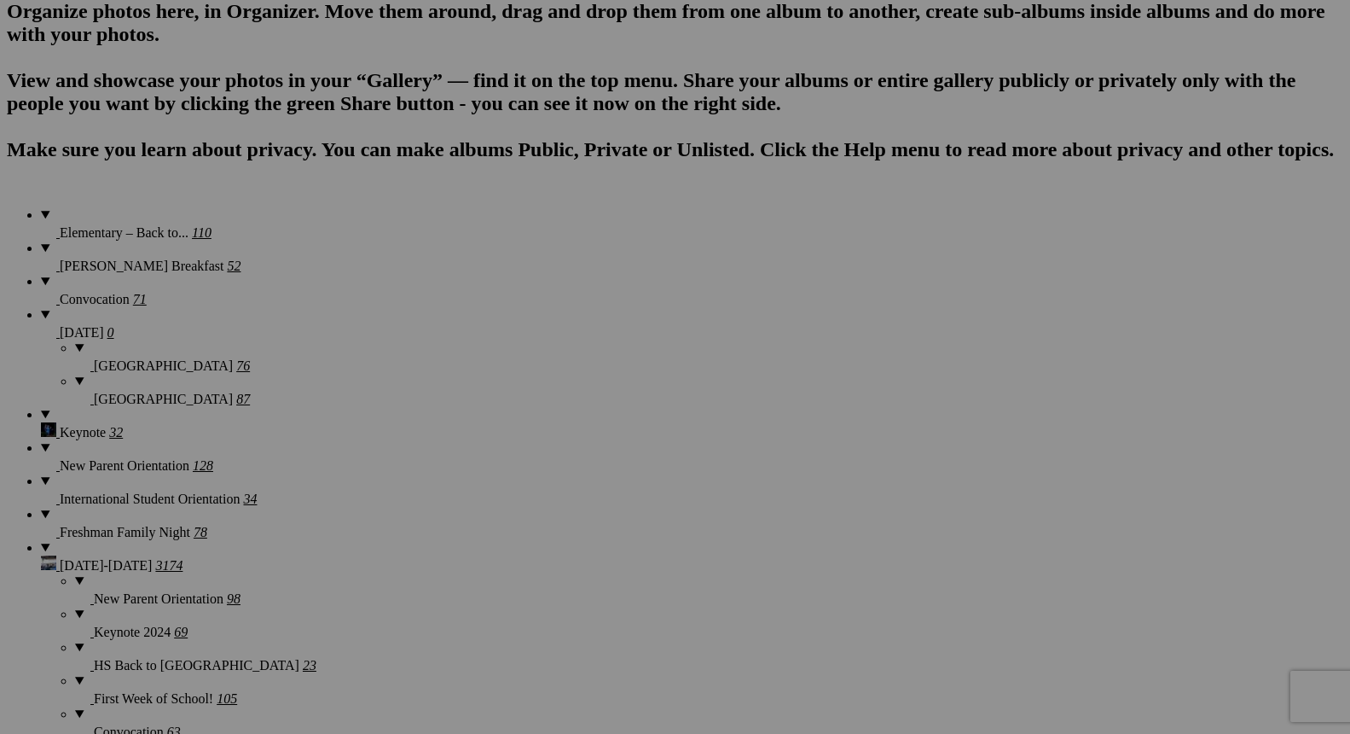
scroll to position [1152, 0]
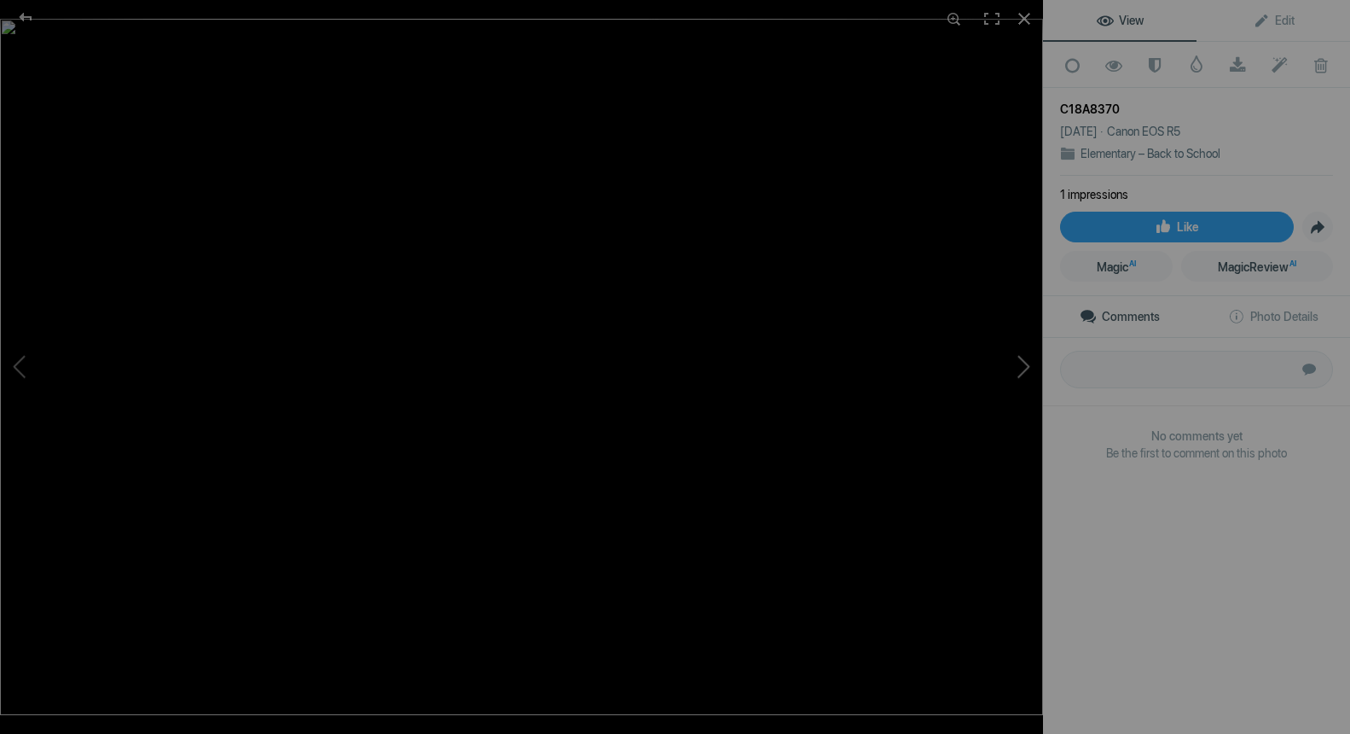
click at [1019, 380] on button at bounding box center [979, 367] width 128 height 264
click at [13, 369] on button at bounding box center [64, 367] width 128 height 264
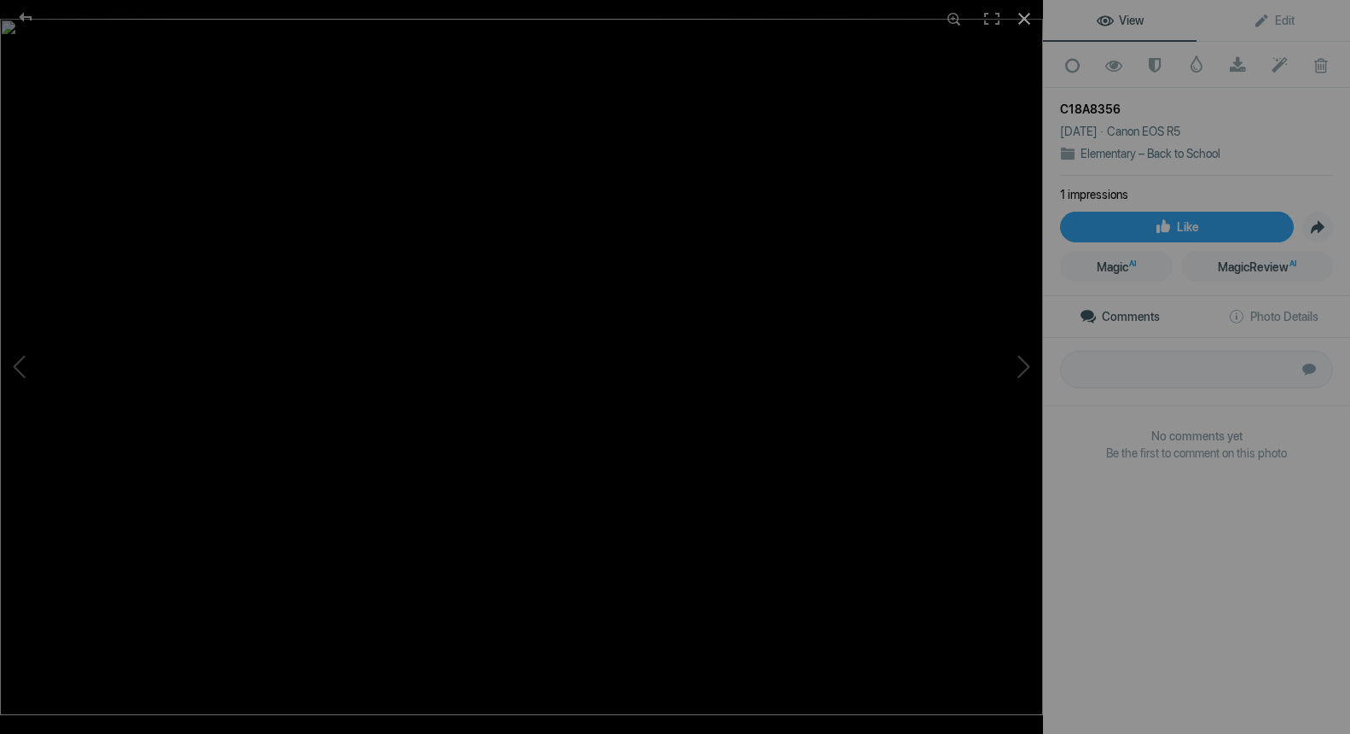
click at [1030, 23] on div at bounding box center [1025, 19] width 38 height 38
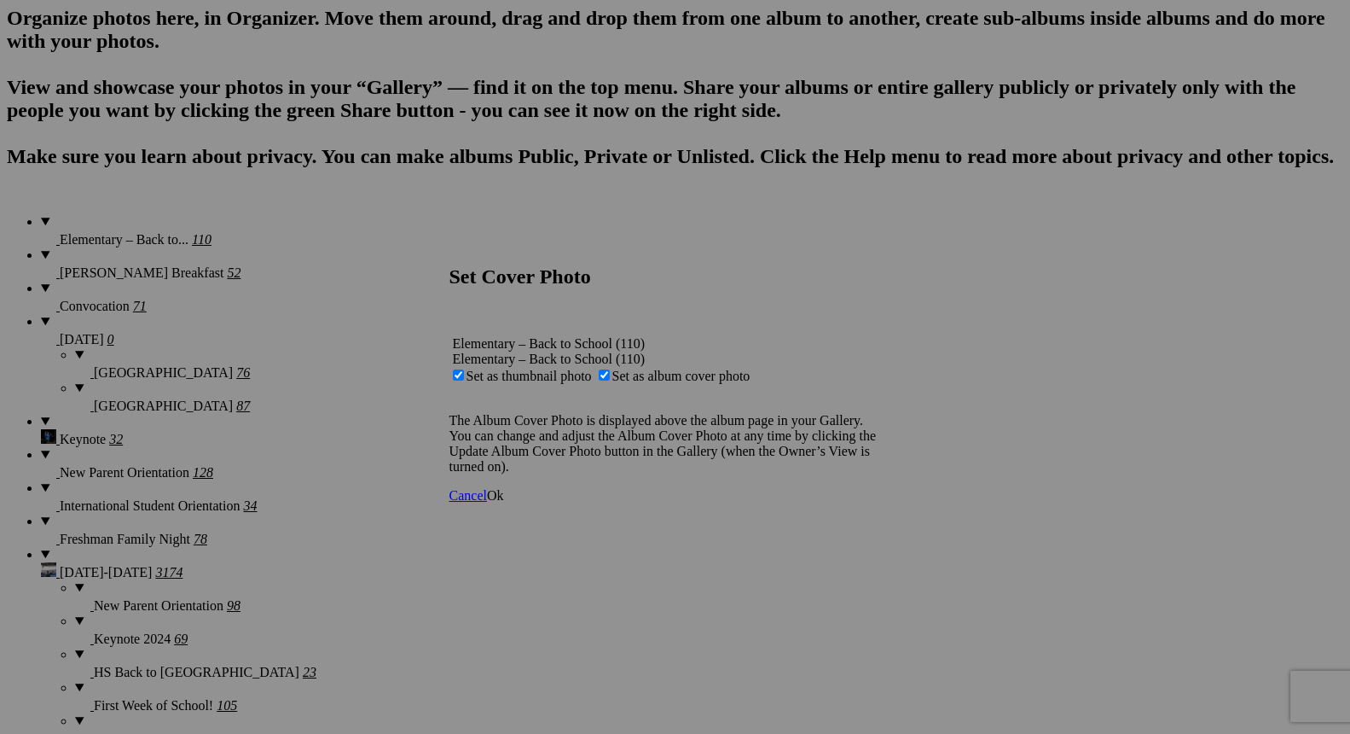
click at [656, 369] on span "Set as album cover photo" at bounding box center [681, 376] width 138 height 15
click at [610, 369] on input "Set as album cover photo" at bounding box center [604, 374] width 11 height 11
checkbox input "false"
click at [504, 502] on span "Ok" at bounding box center [495, 495] width 17 height 15
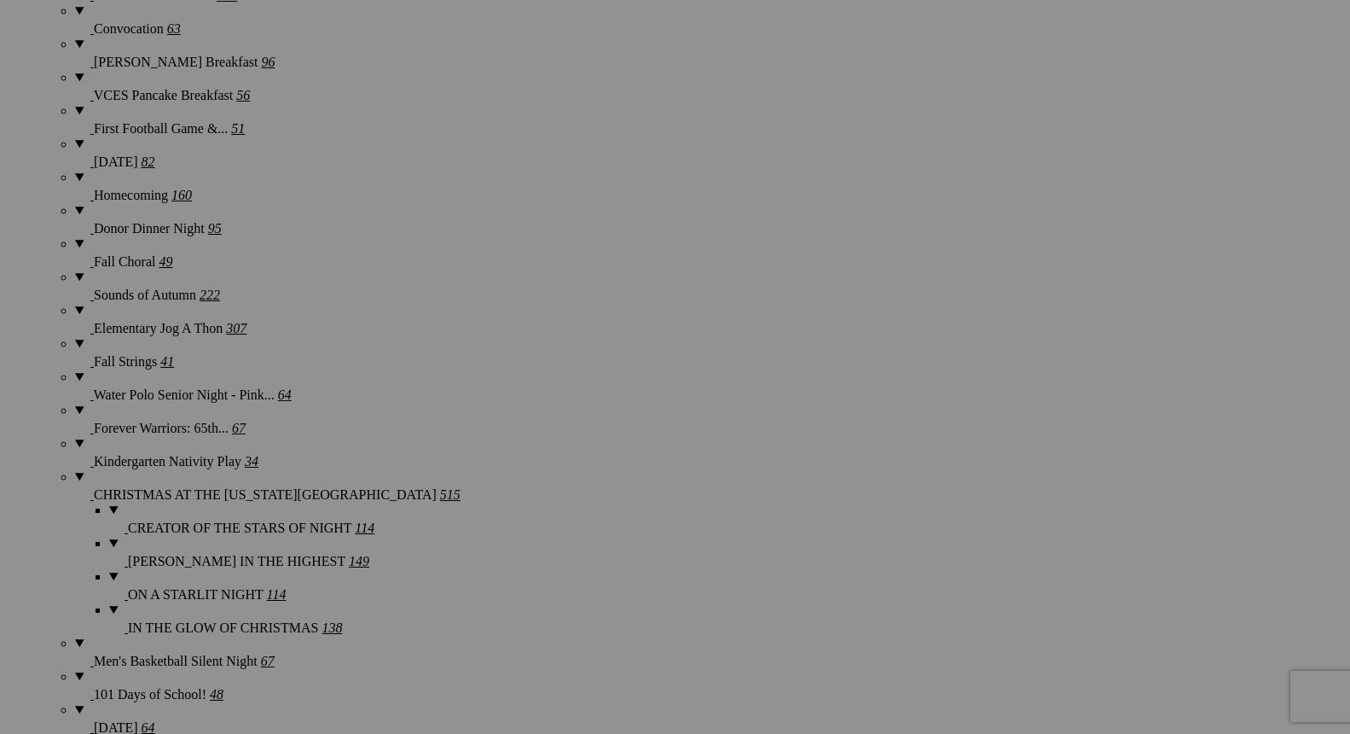
scroll to position [1930, 0]
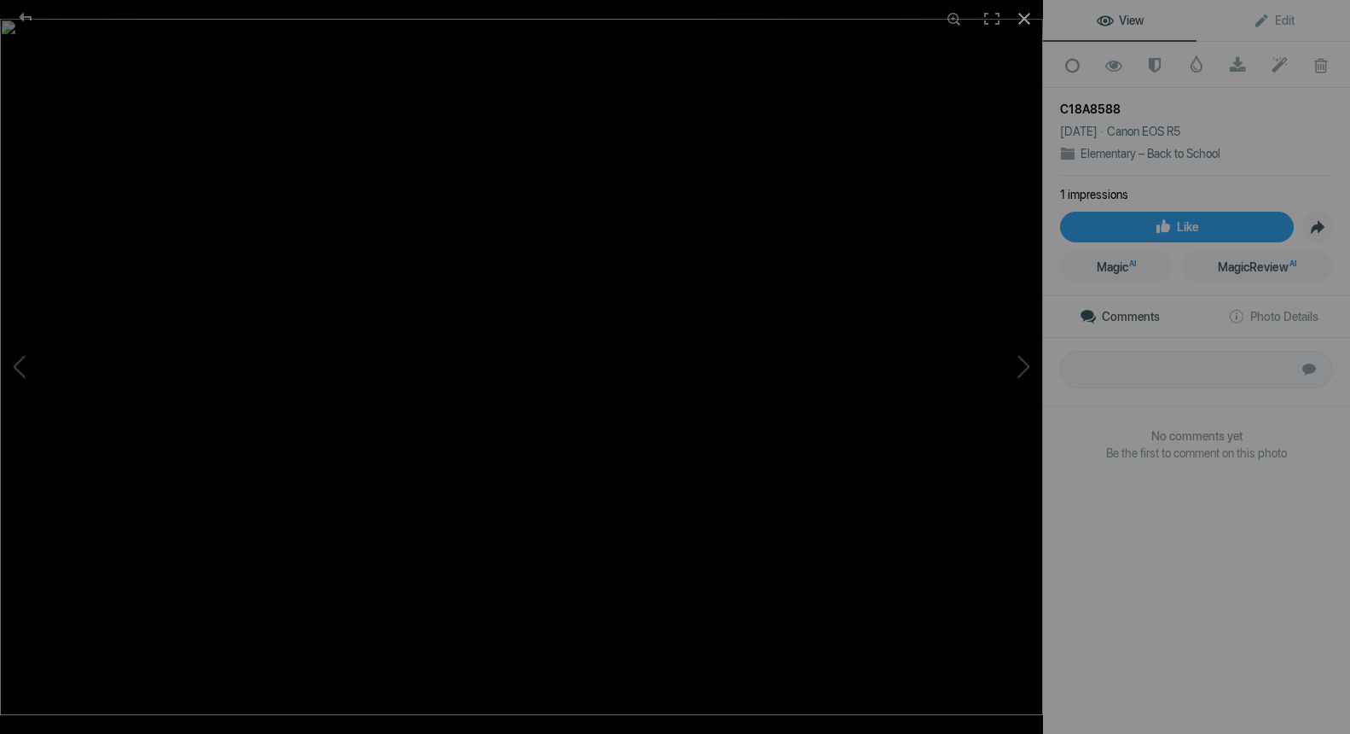
click at [1026, 23] on div at bounding box center [1025, 19] width 38 height 38
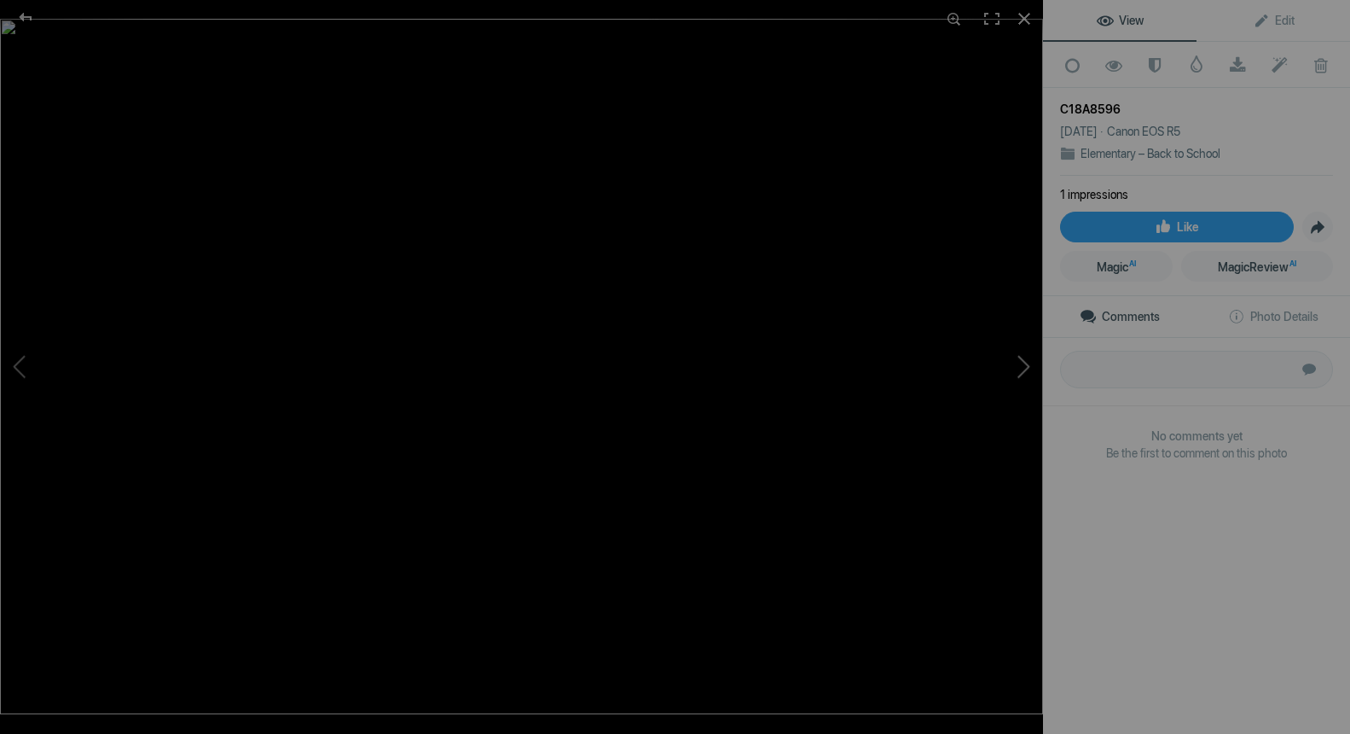
click at [1024, 360] on button at bounding box center [979, 367] width 128 height 264
click at [1032, 16] on div at bounding box center [1025, 19] width 38 height 38
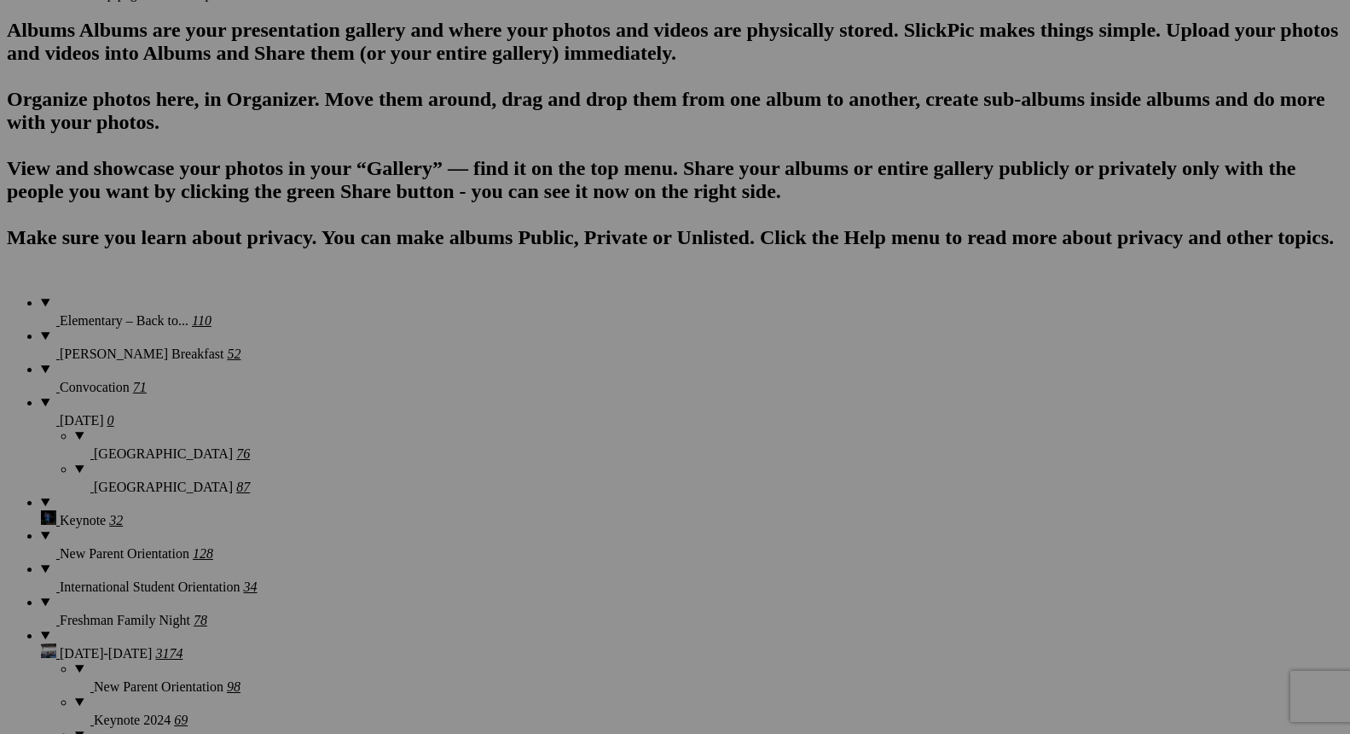
scroll to position [804, 0]
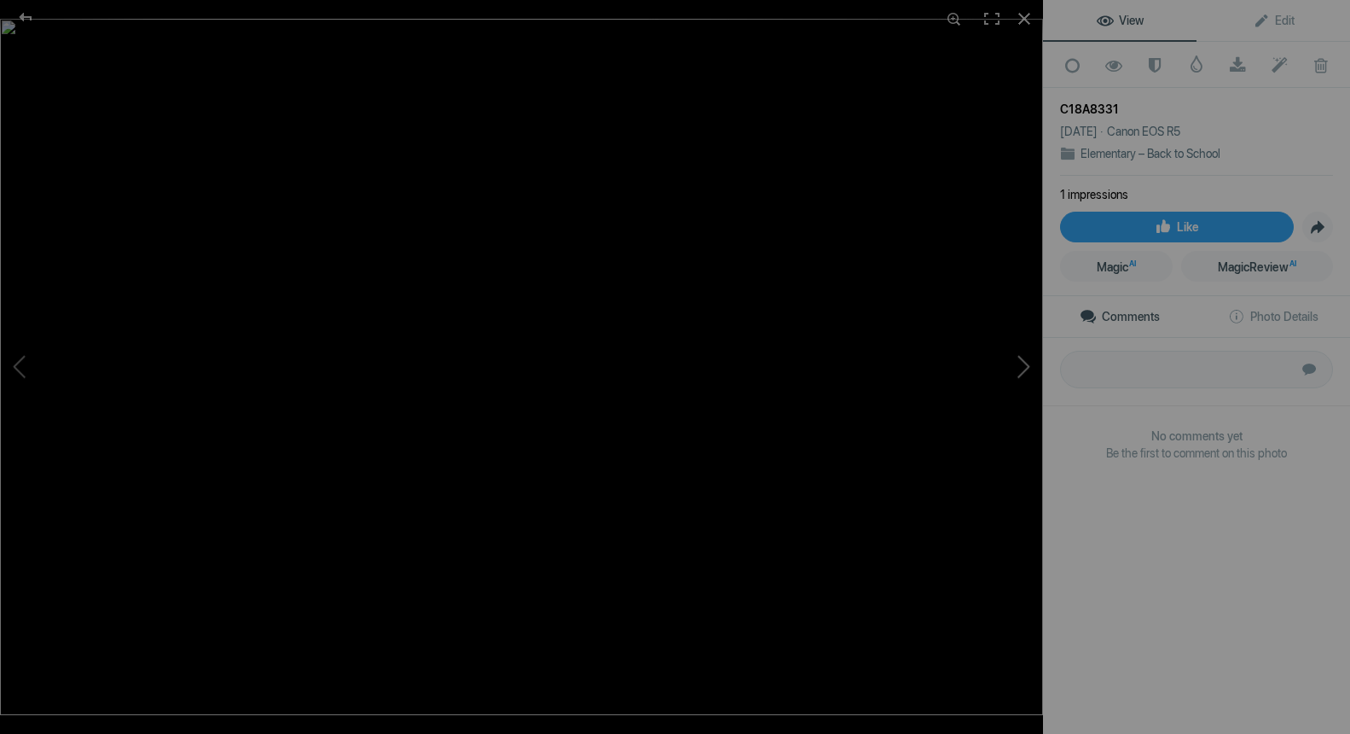
click at [1030, 363] on button at bounding box center [979, 367] width 128 height 264
click at [1021, 23] on div at bounding box center [1025, 19] width 38 height 38
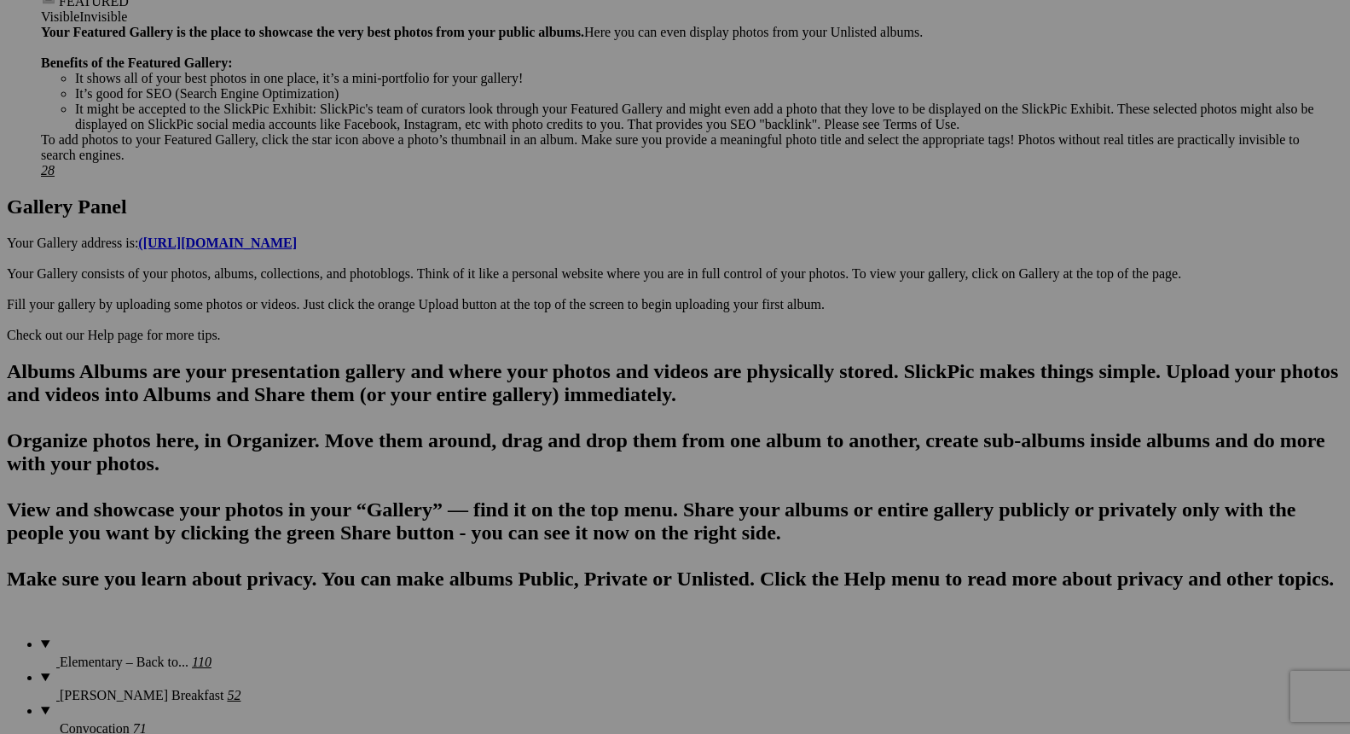
scroll to position [723, 0]
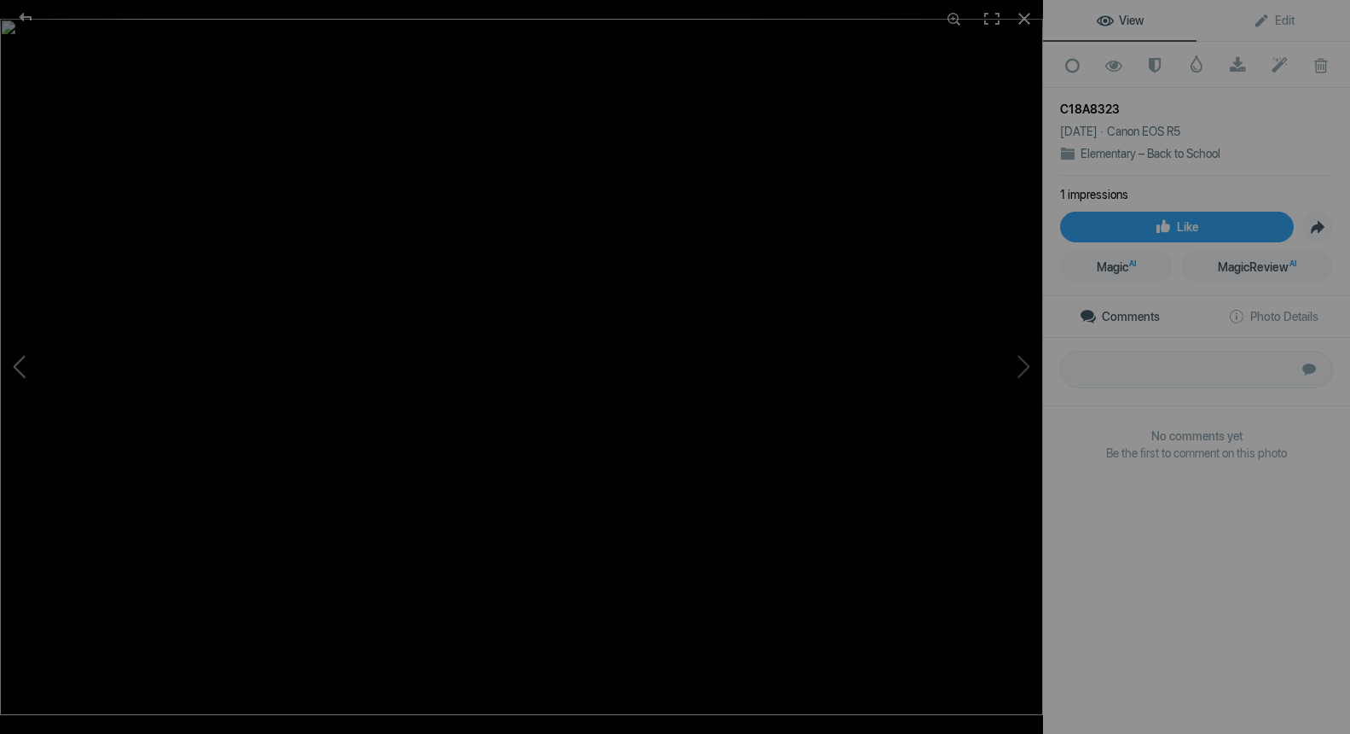
click at [22, 369] on button at bounding box center [64, 367] width 128 height 264
click at [1014, 363] on button at bounding box center [979, 367] width 128 height 264
click at [1025, 15] on div at bounding box center [1025, 19] width 38 height 38
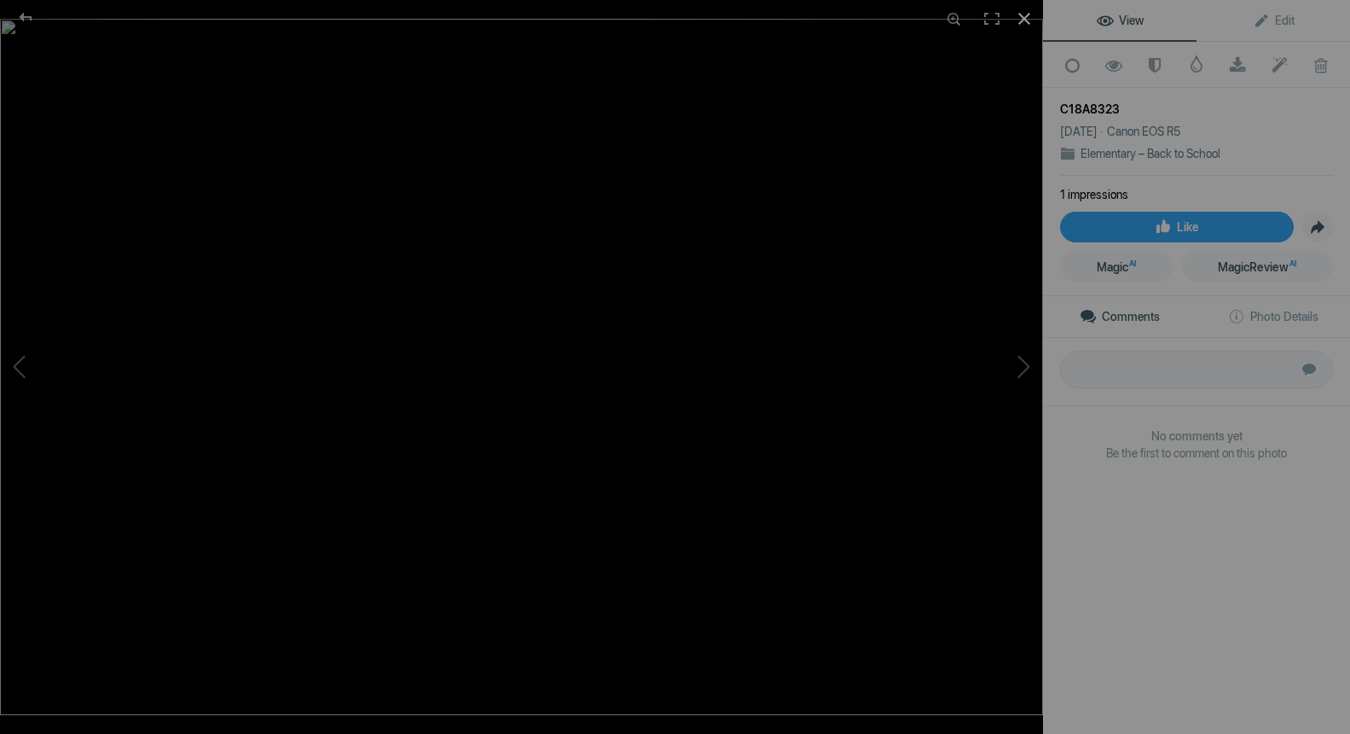
click at [1025, 21] on div at bounding box center [1025, 19] width 38 height 38
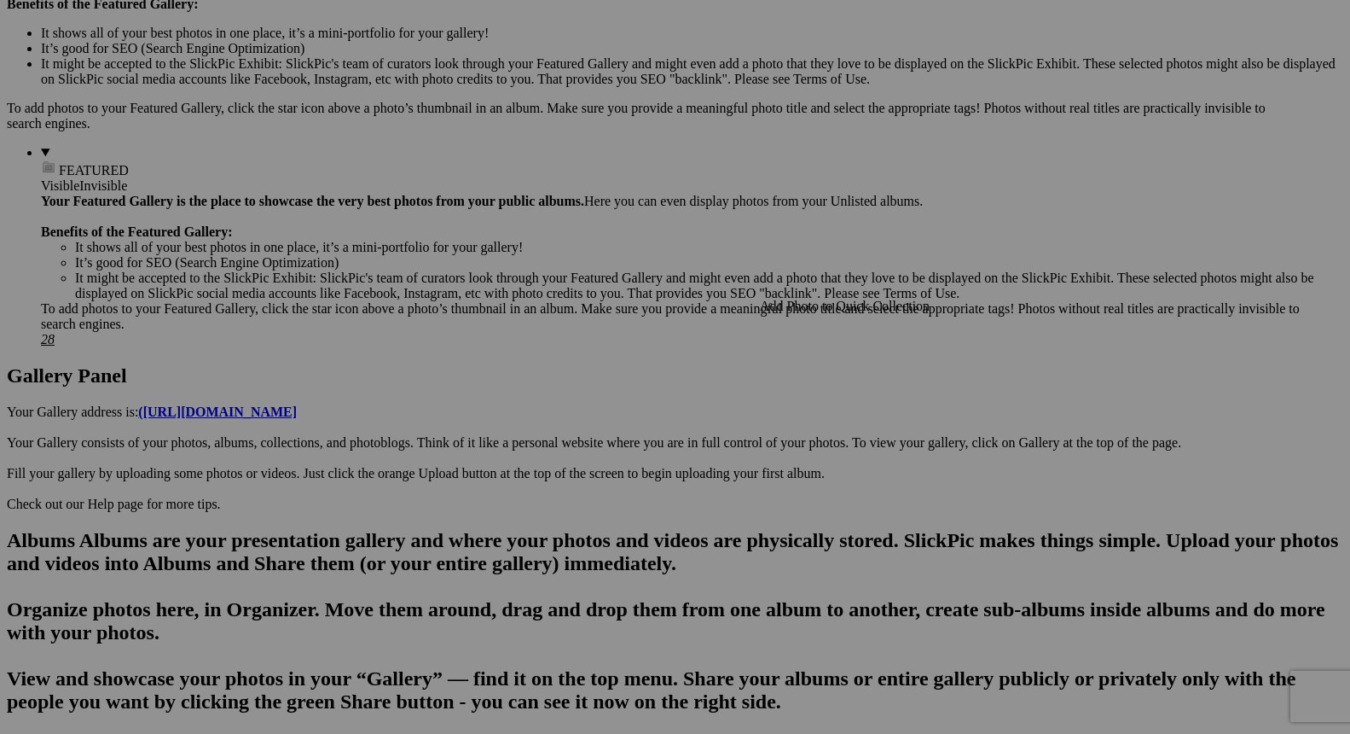
scroll to position [562, 0]
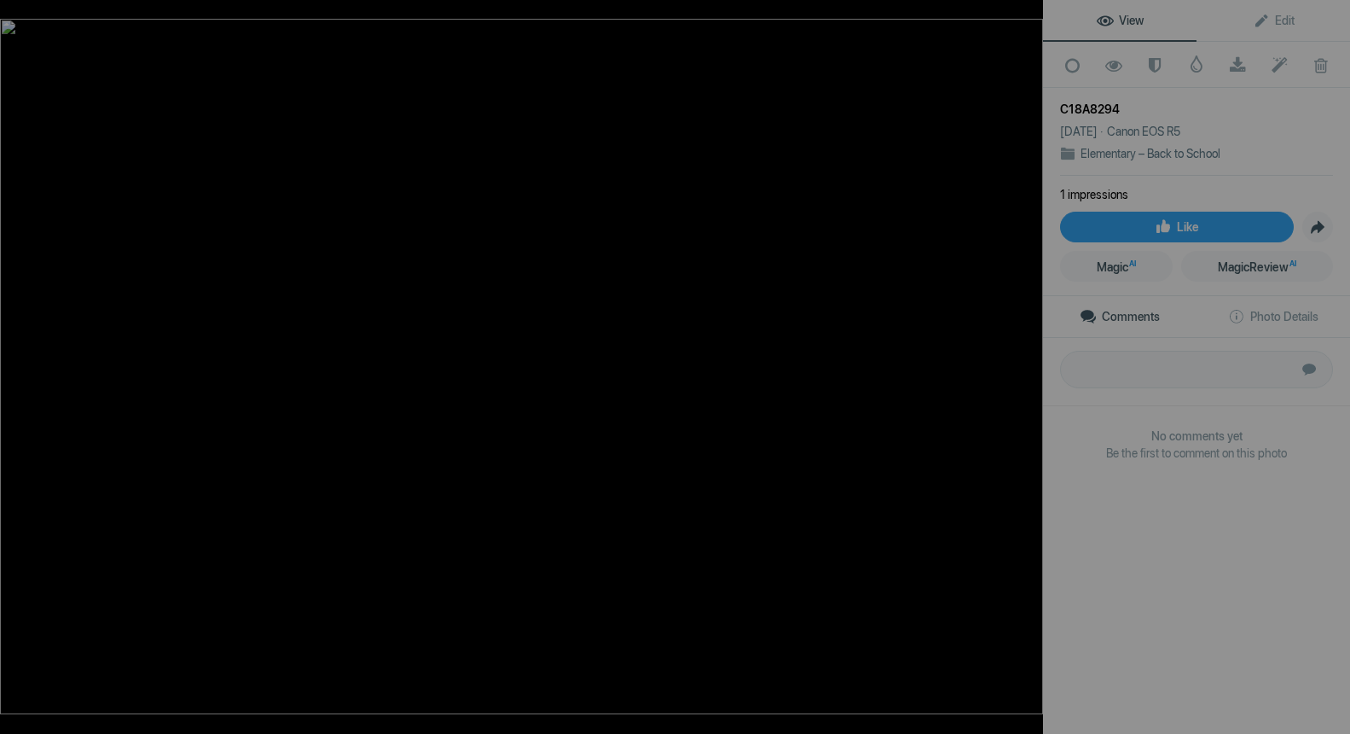
click at [1027, 15] on div at bounding box center [1025, 19] width 38 height 38
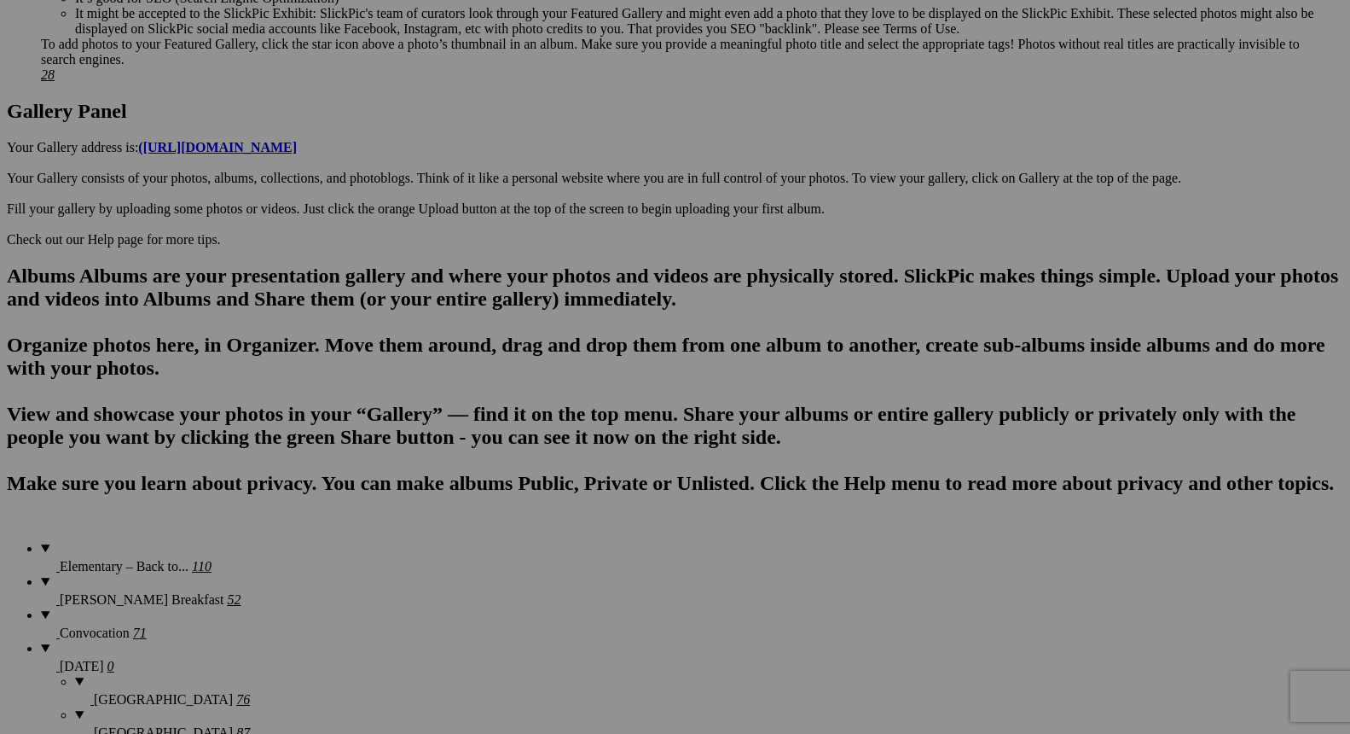
scroll to position [835, 0]
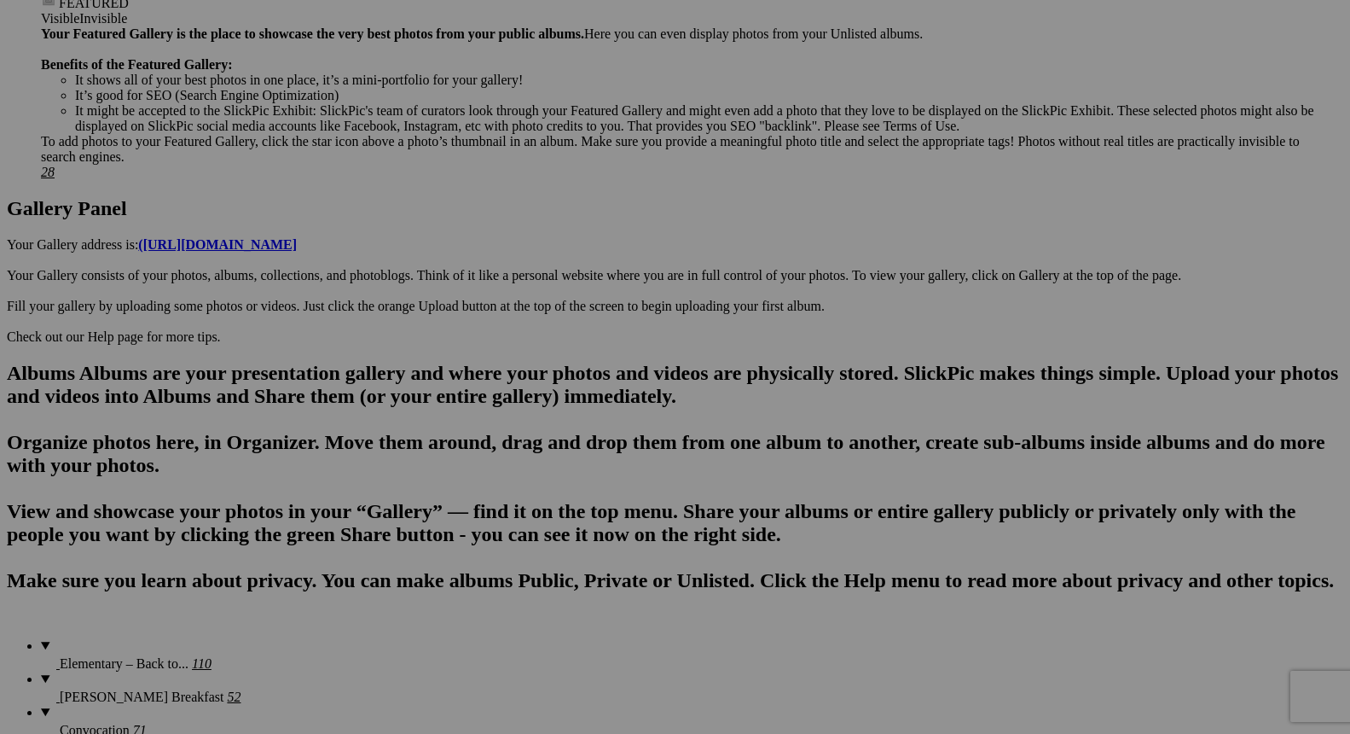
scroll to position [718, 0]
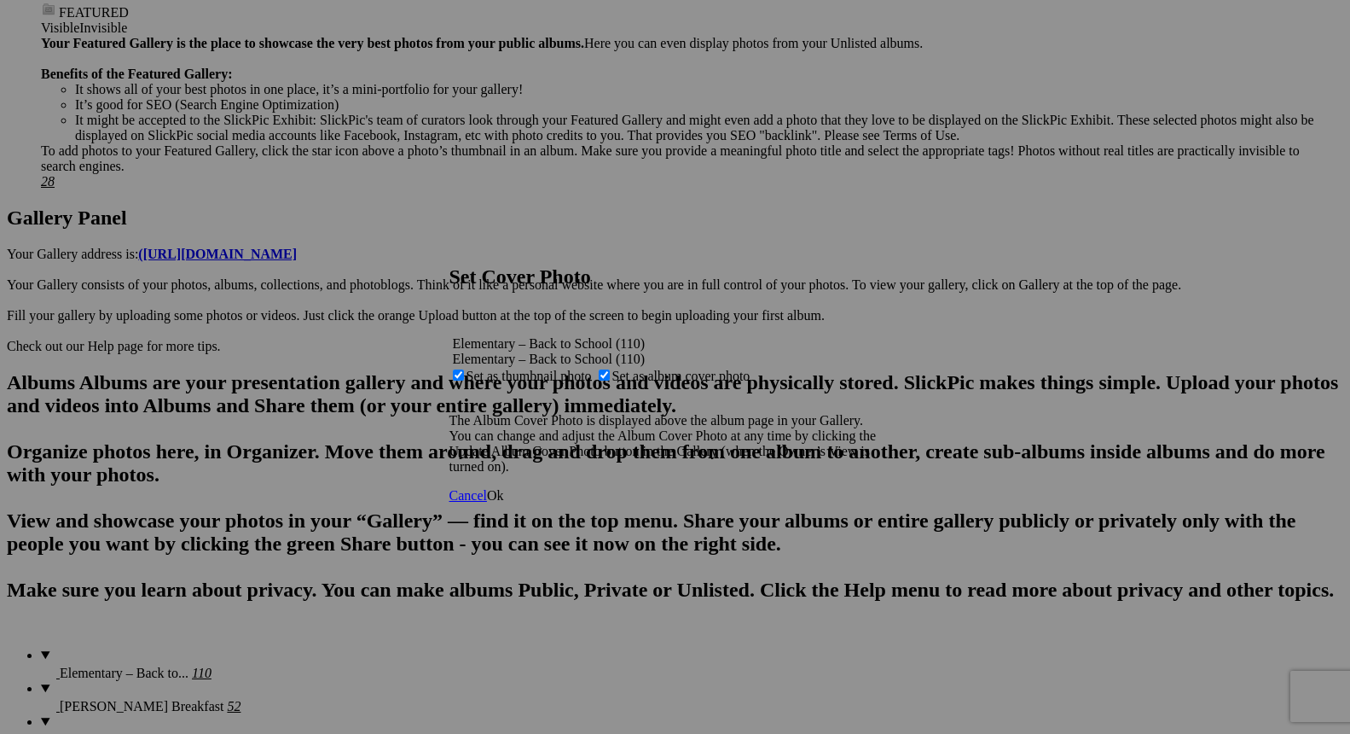
click at [592, 369] on span "Set as thumbnail photo" at bounding box center [529, 376] width 125 height 15
click at [464, 369] on input "Set as thumbnail photo" at bounding box center [458, 374] width 11 height 11
checkbox input "false"
click at [504, 502] on span "Ok" at bounding box center [495, 495] width 17 height 15
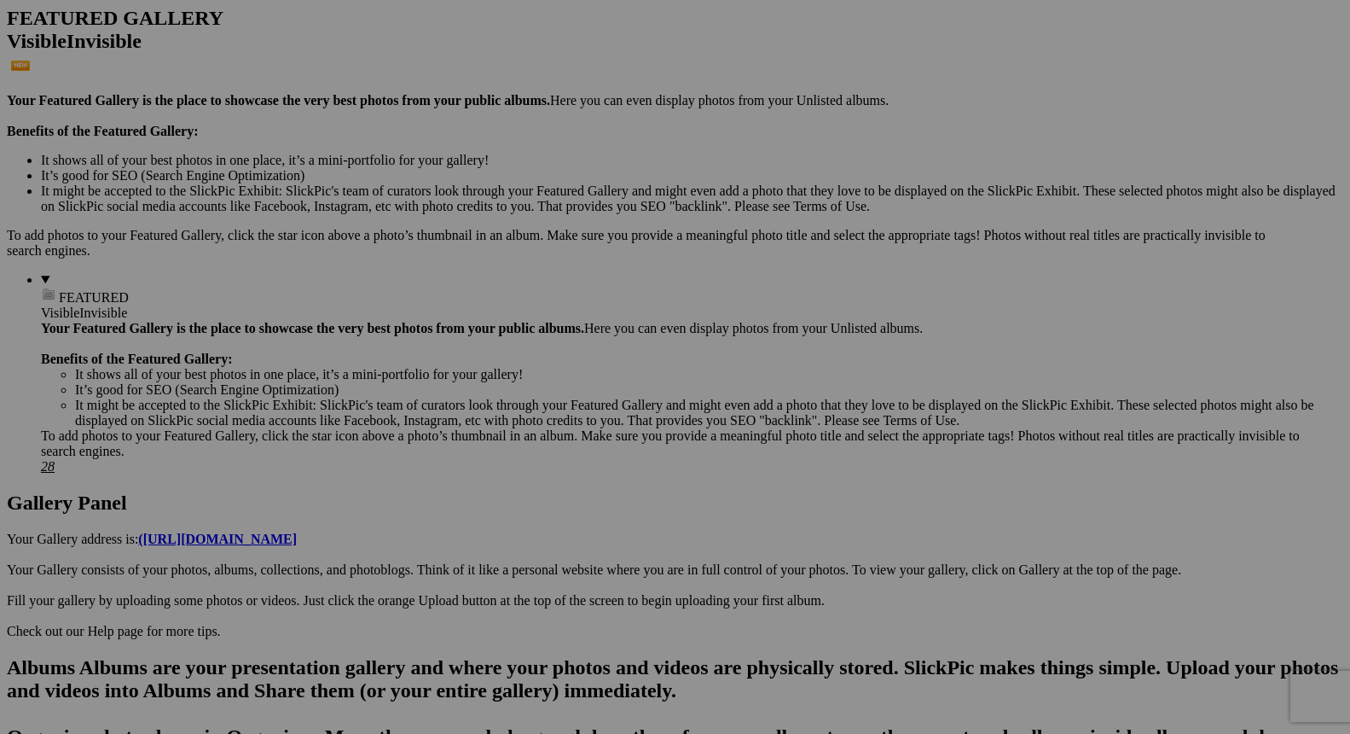
scroll to position [0, 0]
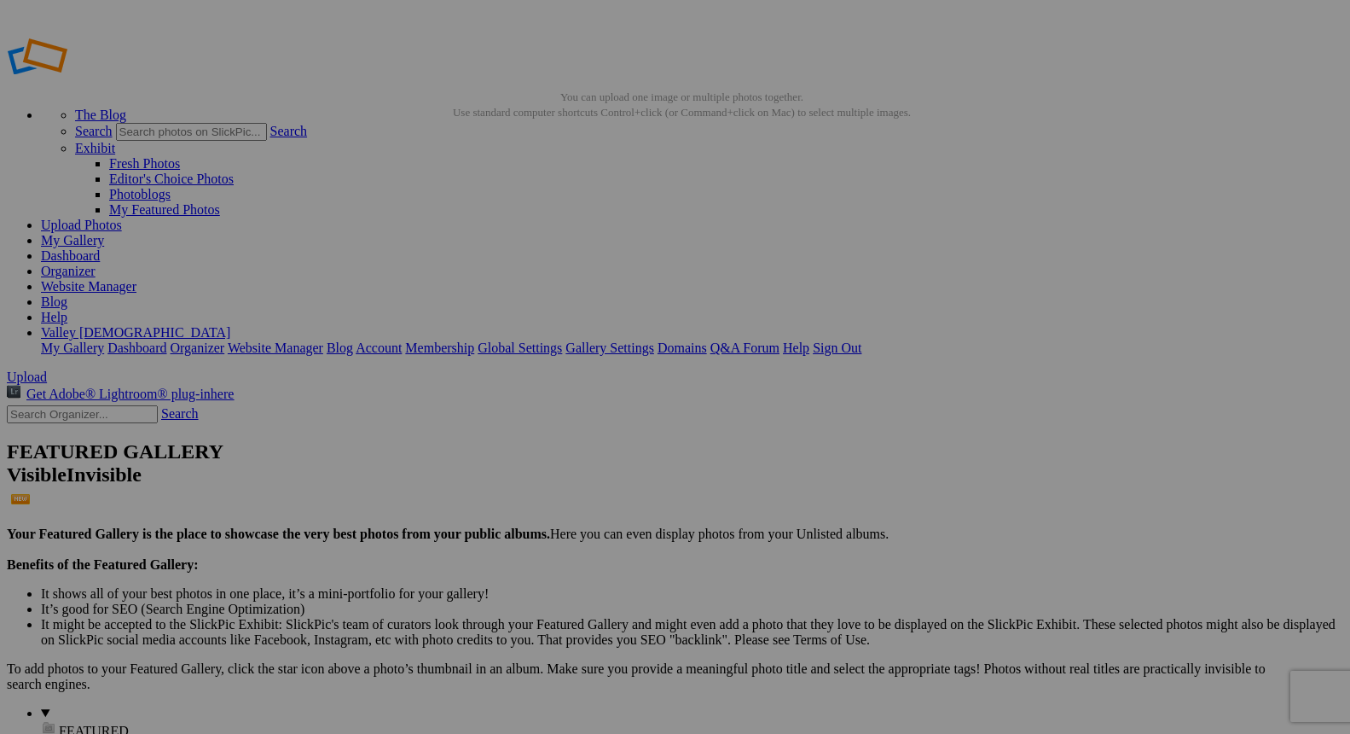
click at [136, 279] on link "Website Manager" at bounding box center [89, 286] width 96 height 15
click at [100, 248] on link "Dashboard" at bounding box center [70, 255] width 59 height 15
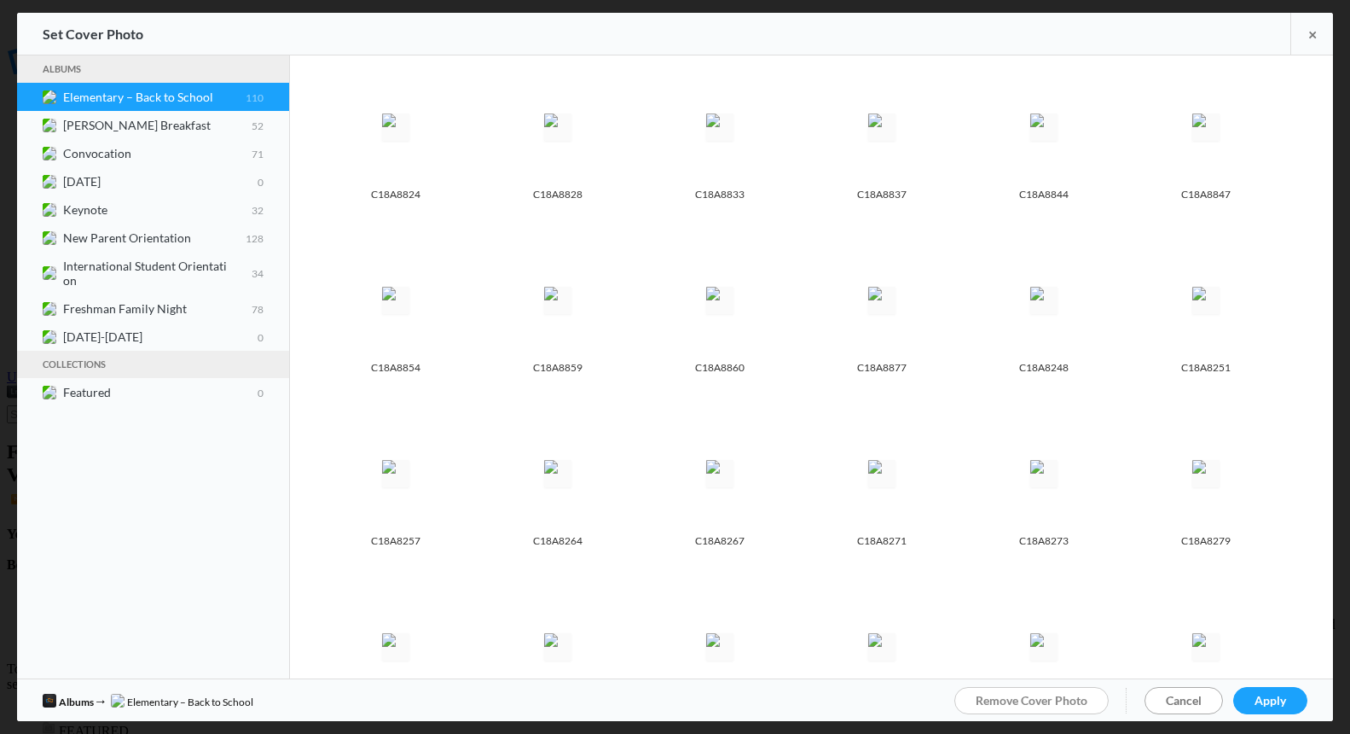
click at [1170, 701] on span "Cancel" at bounding box center [1184, 700] width 36 height 15
